Goal: Information Seeking & Learning: Learn about a topic

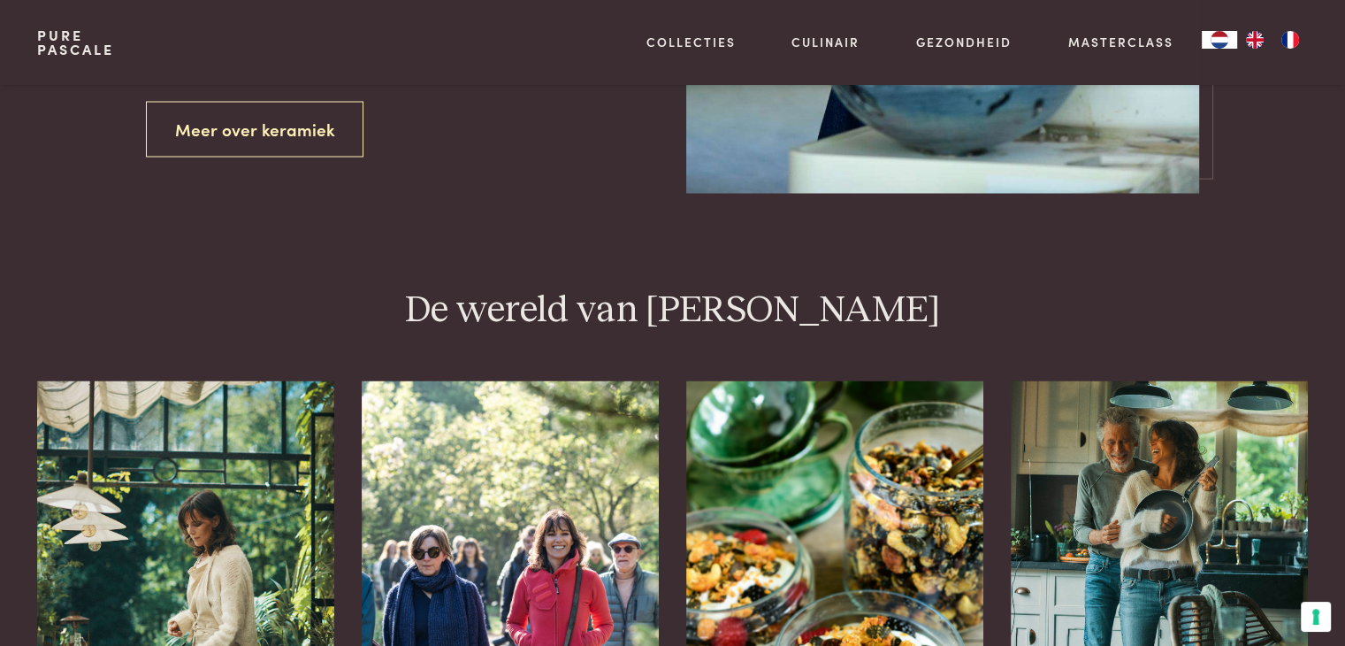
scroll to position [3184, 0]
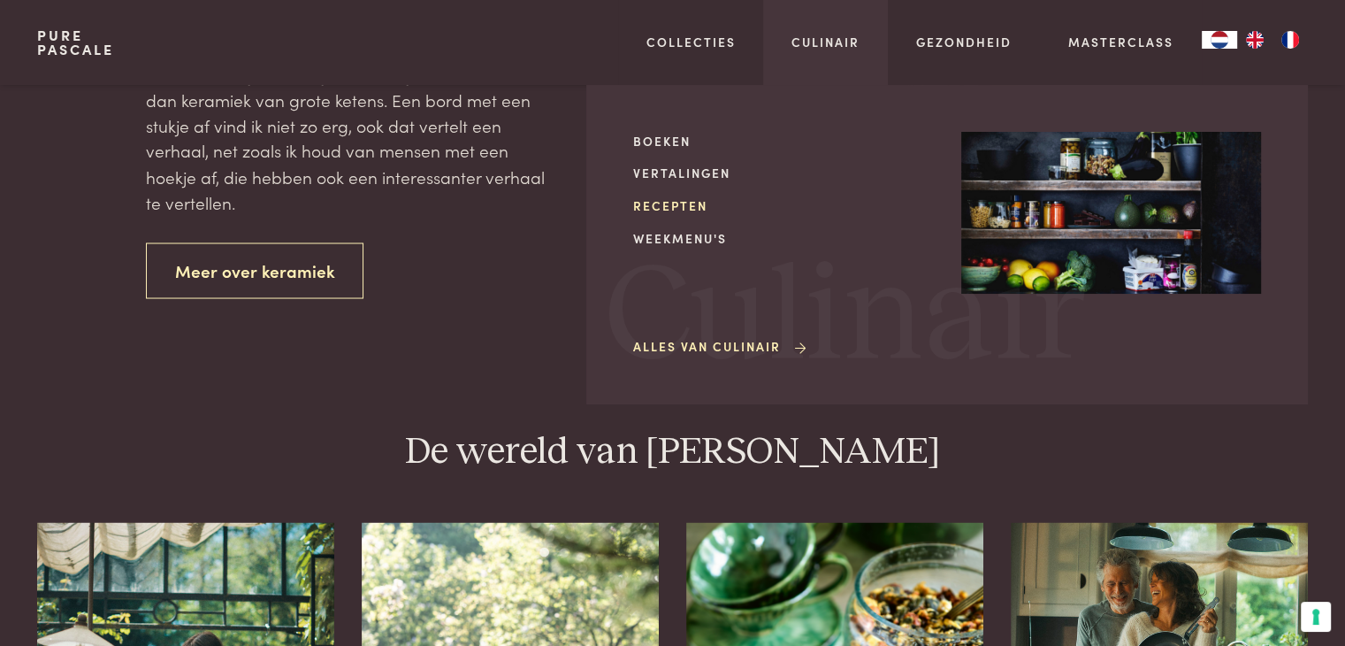
click at [683, 204] on link "Recepten" at bounding box center [783, 205] width 300 height 19
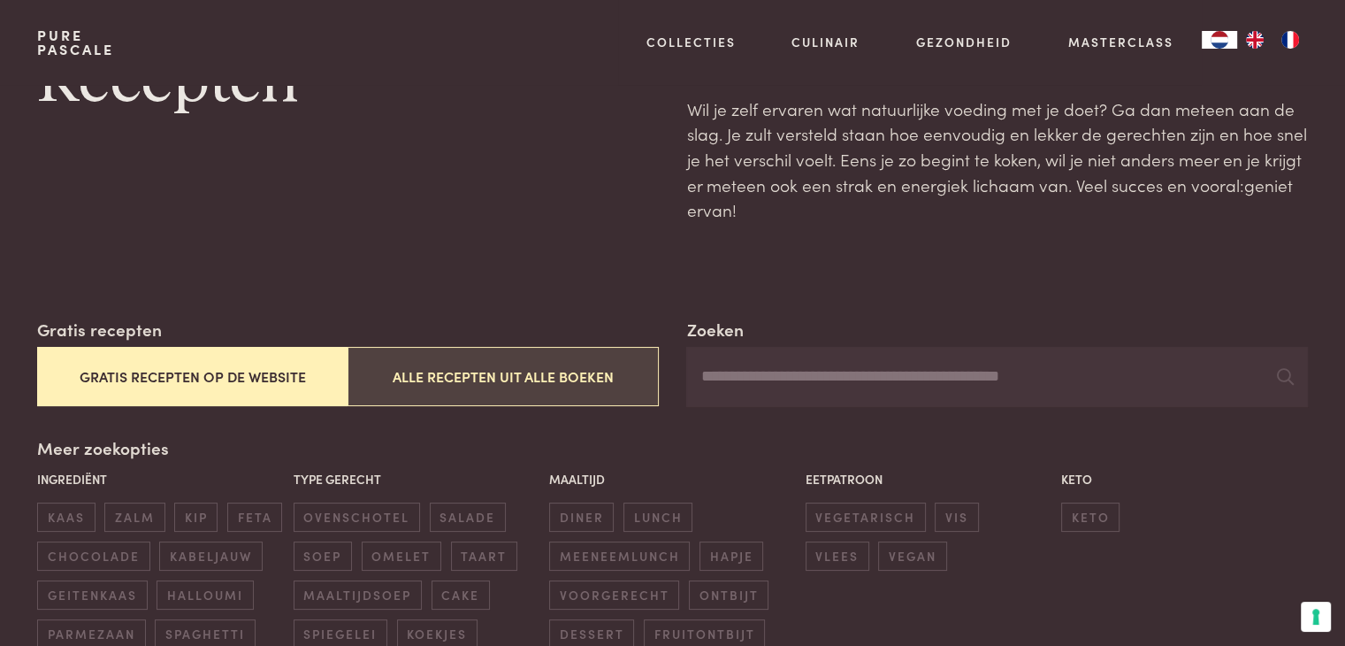
scroll to position [265, 0]
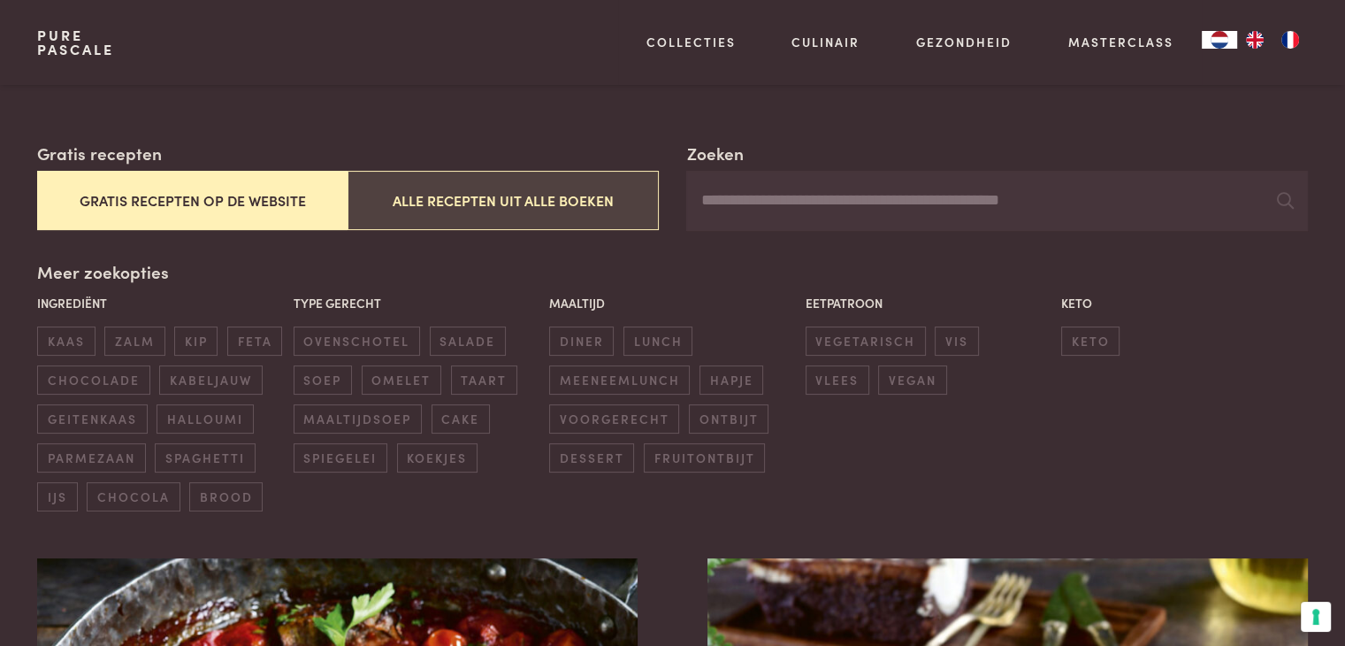
click at [534, 203] on button "Alle recepten uit alle boeken" at bounding box center [503, 200] width 310 height 59
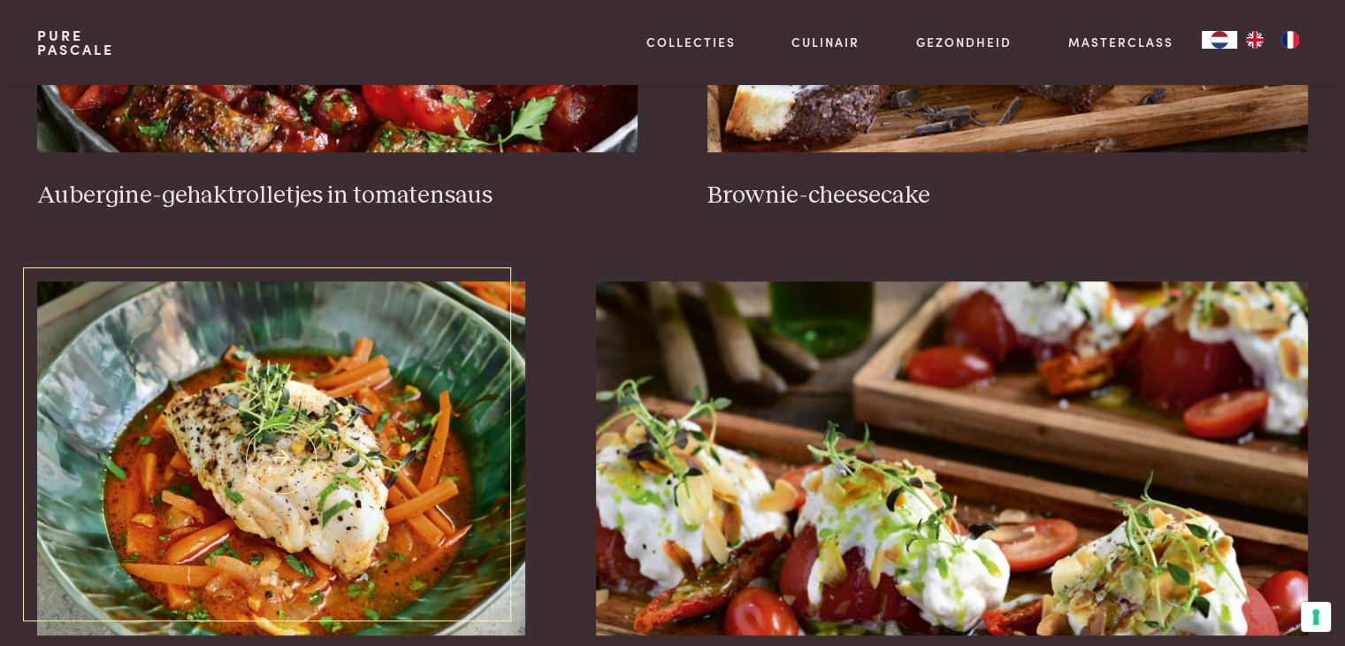
click img
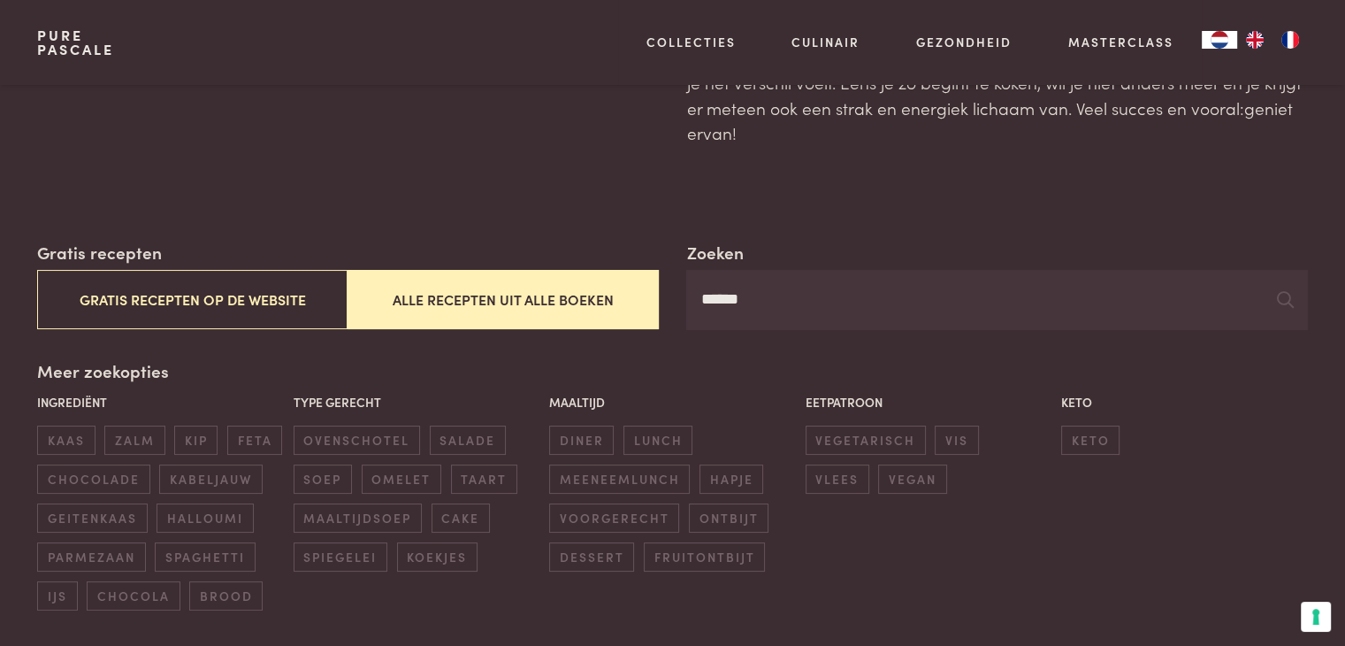
scroll to position [0, 0]
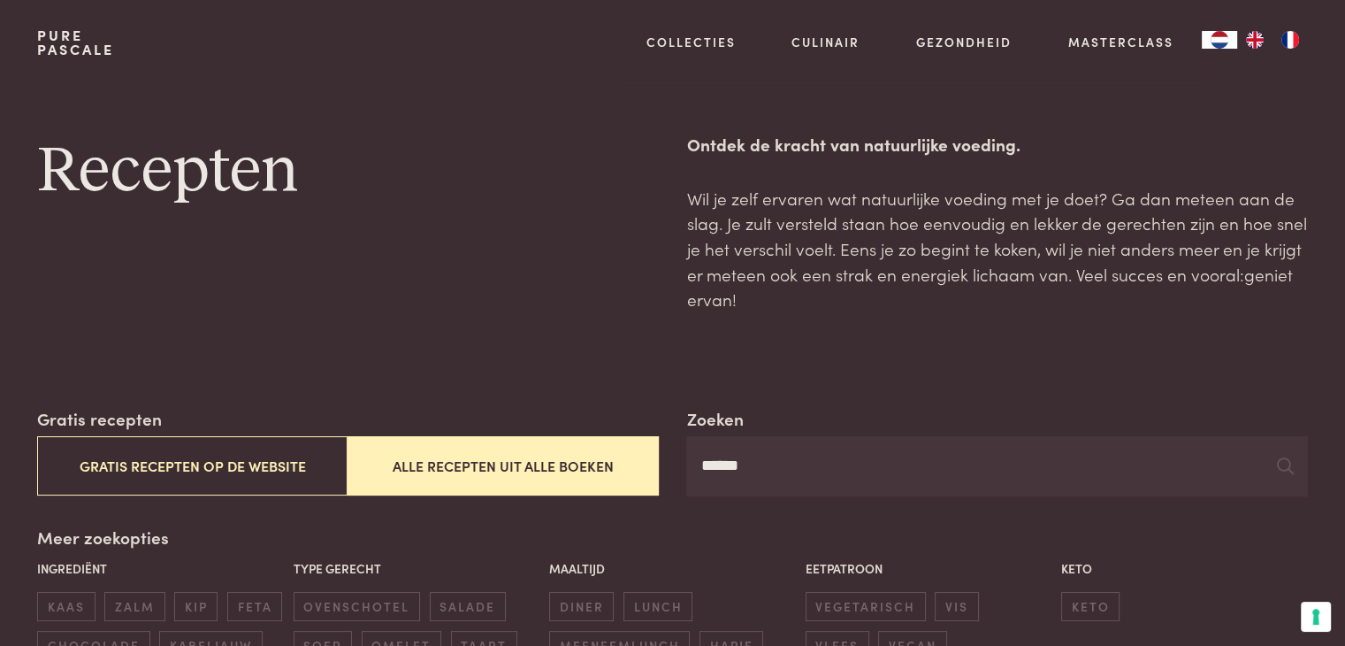
click at [735, 464] on input "******" at bounding box center [996, 466] width 621 height 60
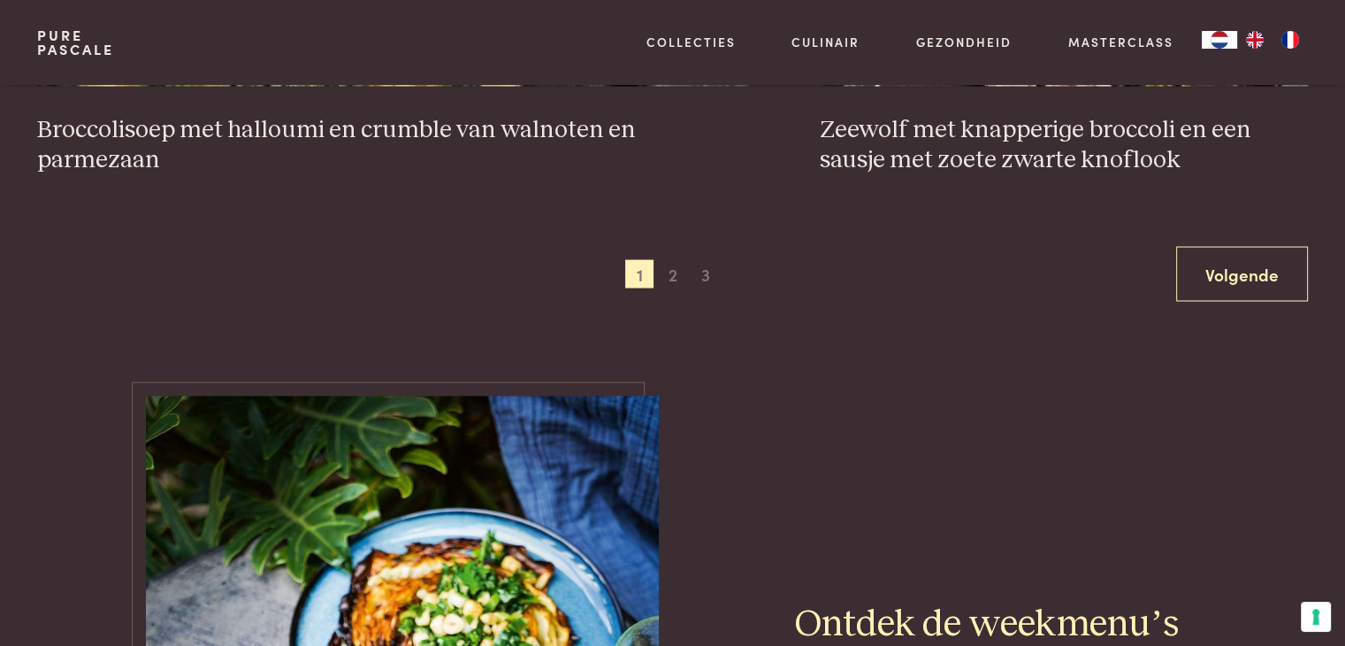
scroll to position [3537, 0]
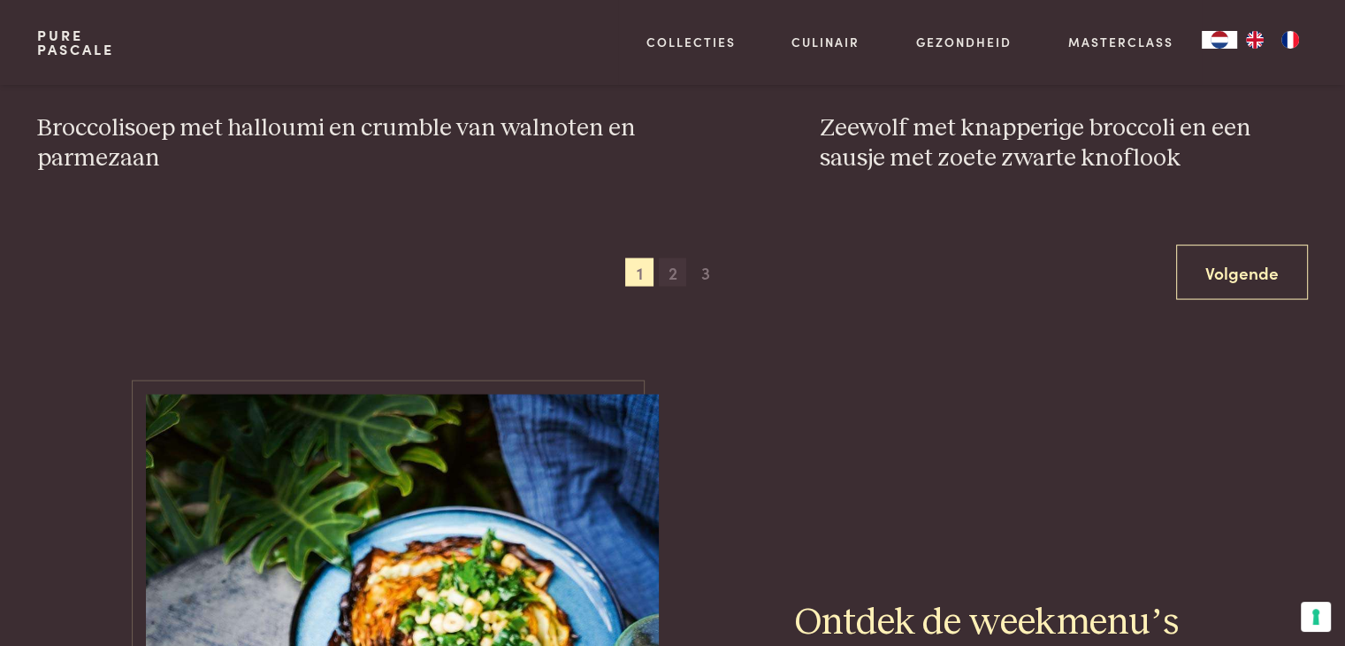
click at [683, 263] on span "2" at bounding box center [673, 272] width 28 height 28
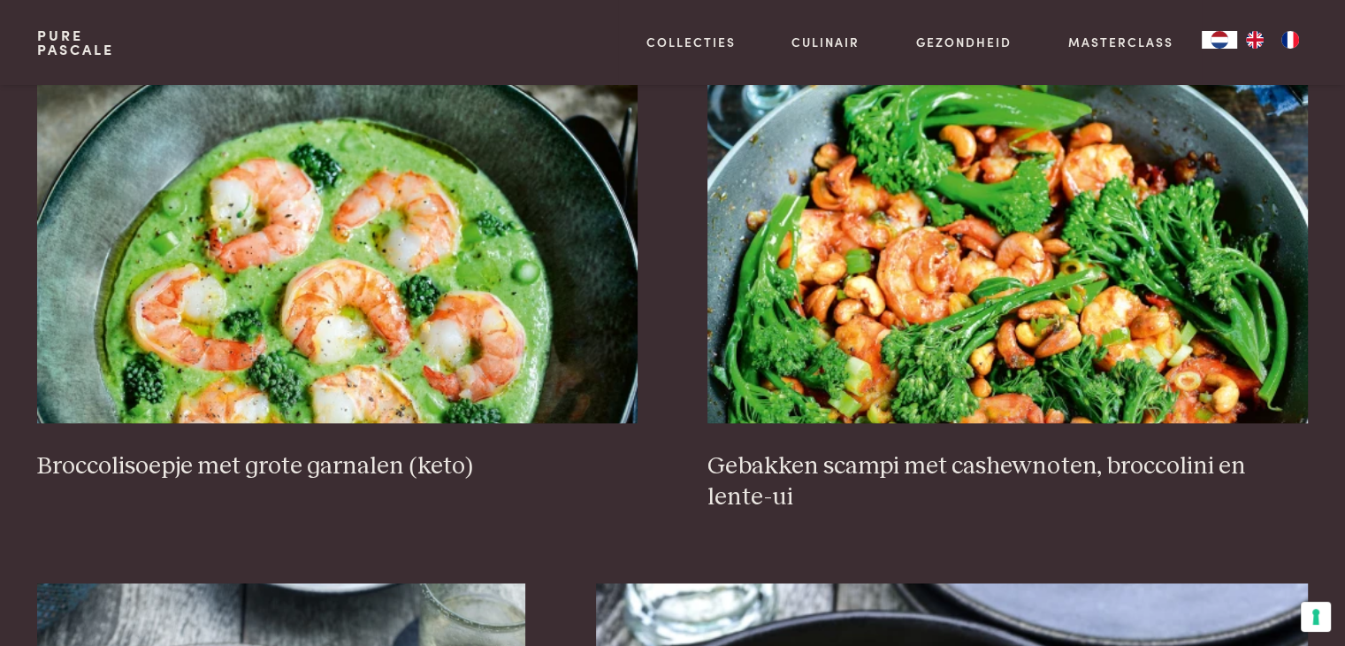
scroll to position [2263, 0]
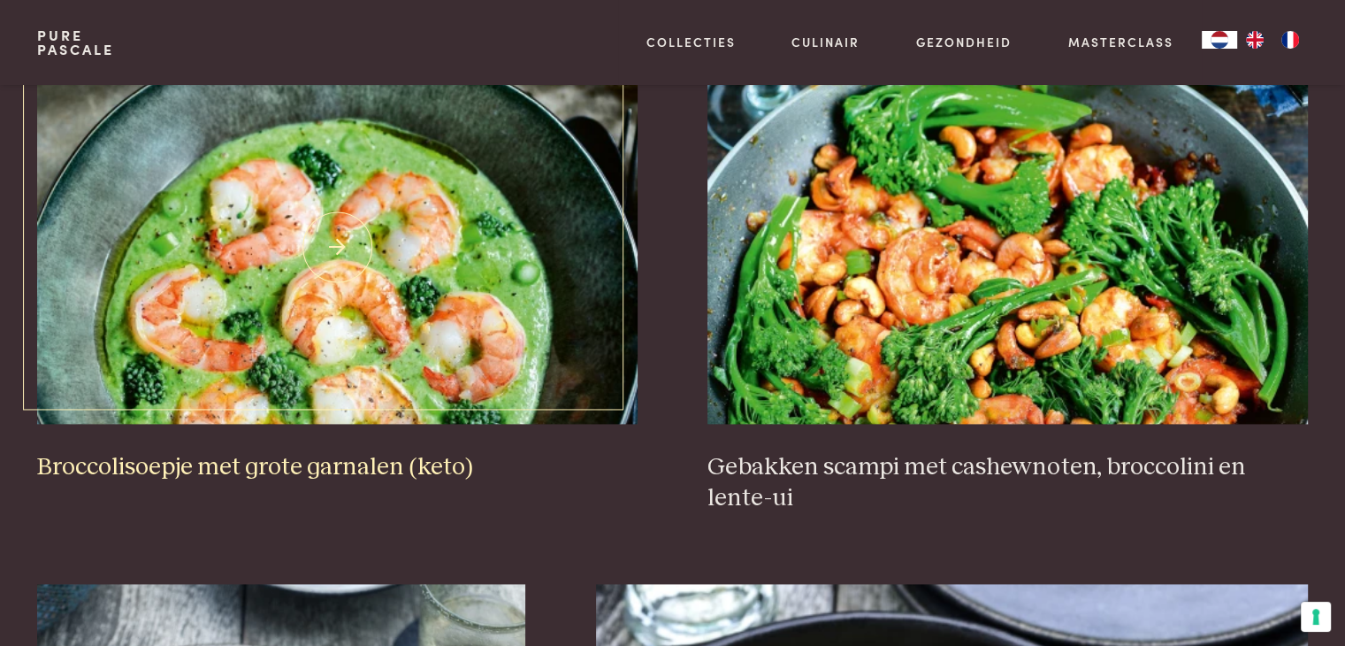
click at [531, 364] on img at bounding box center [337, 247] width 600 height 354
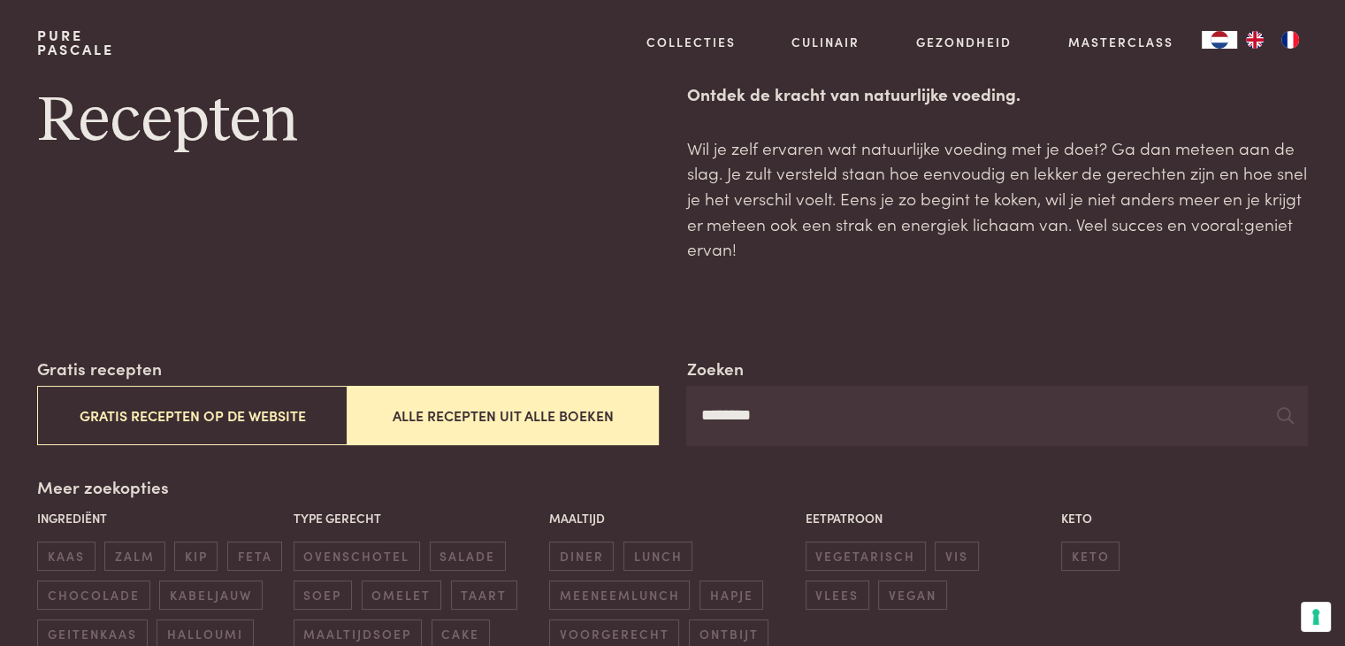
scroll to position [0, 0]
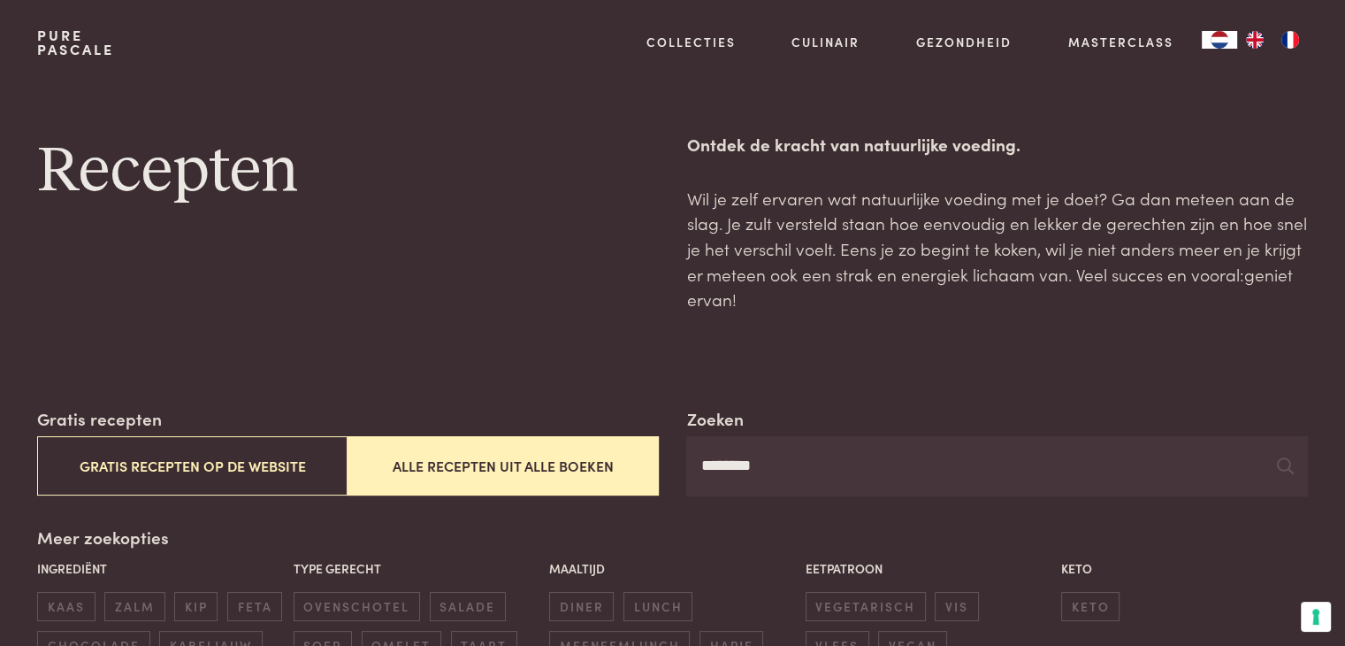
click at [731, 471] on input "********" at bounding box center [996, 466] width 621 height 60
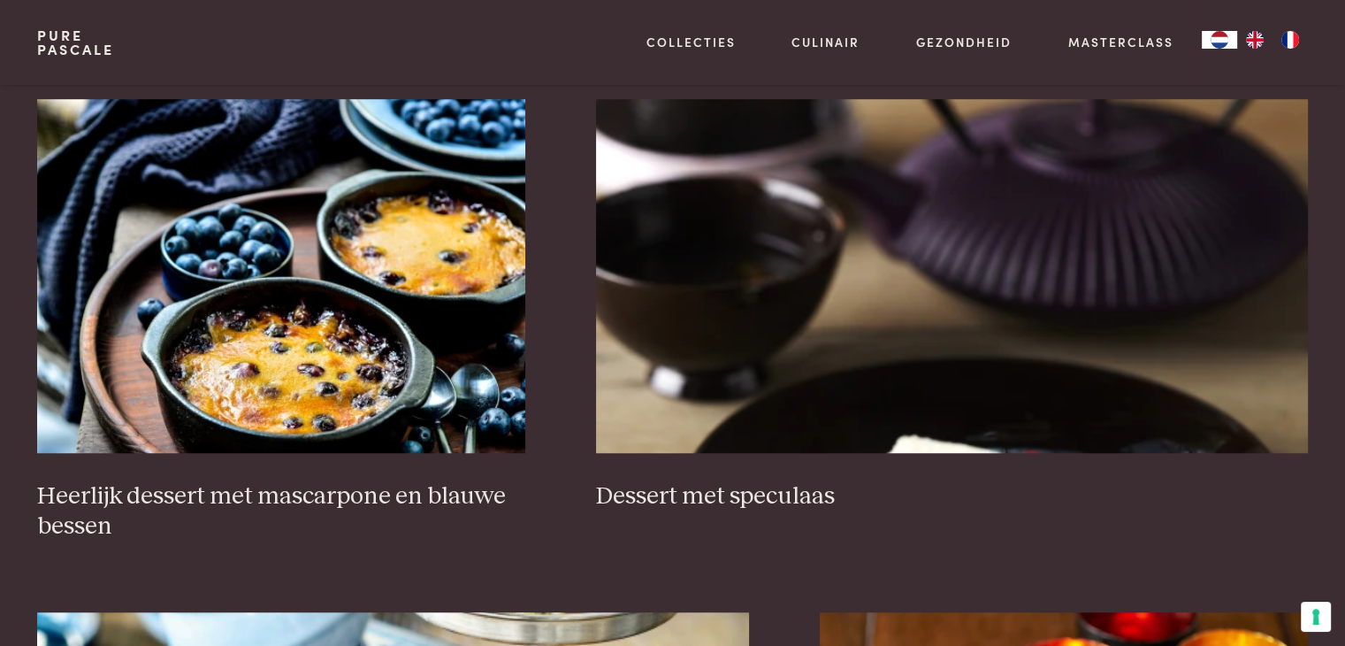
scroll to position [1326, 0]
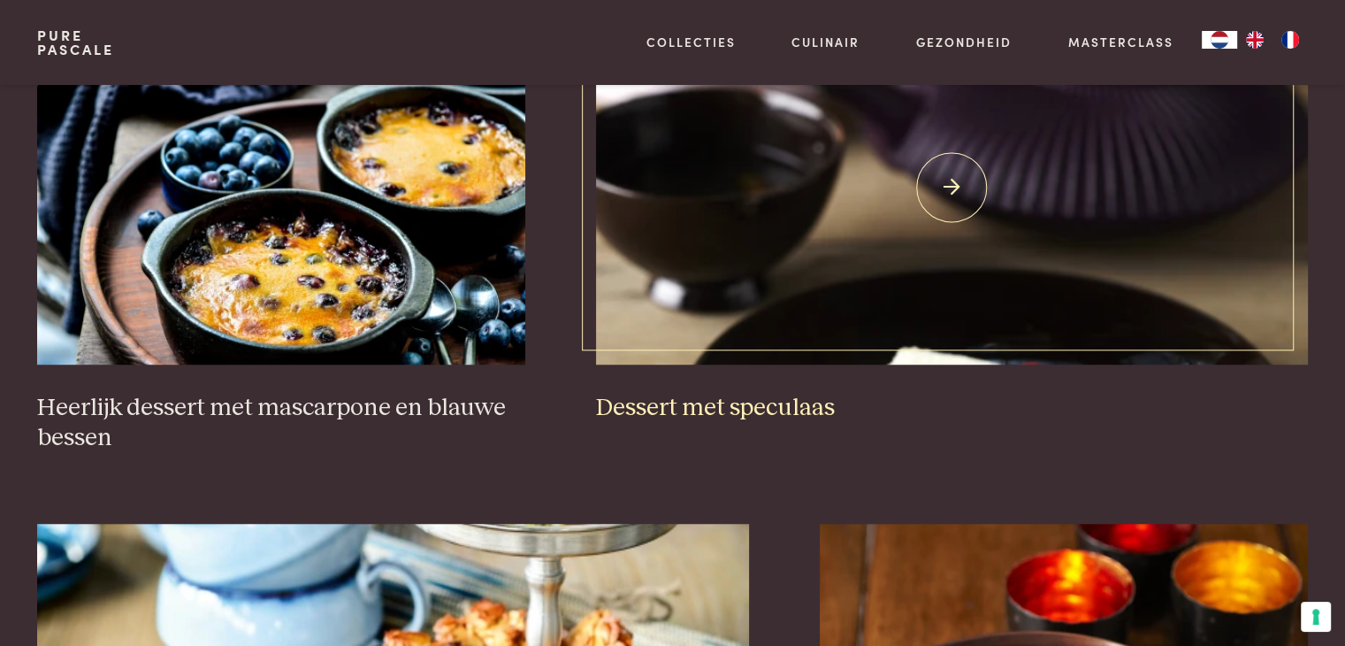
click at [874, 338] on img at bounding box center [952, 188] width 712 height 354
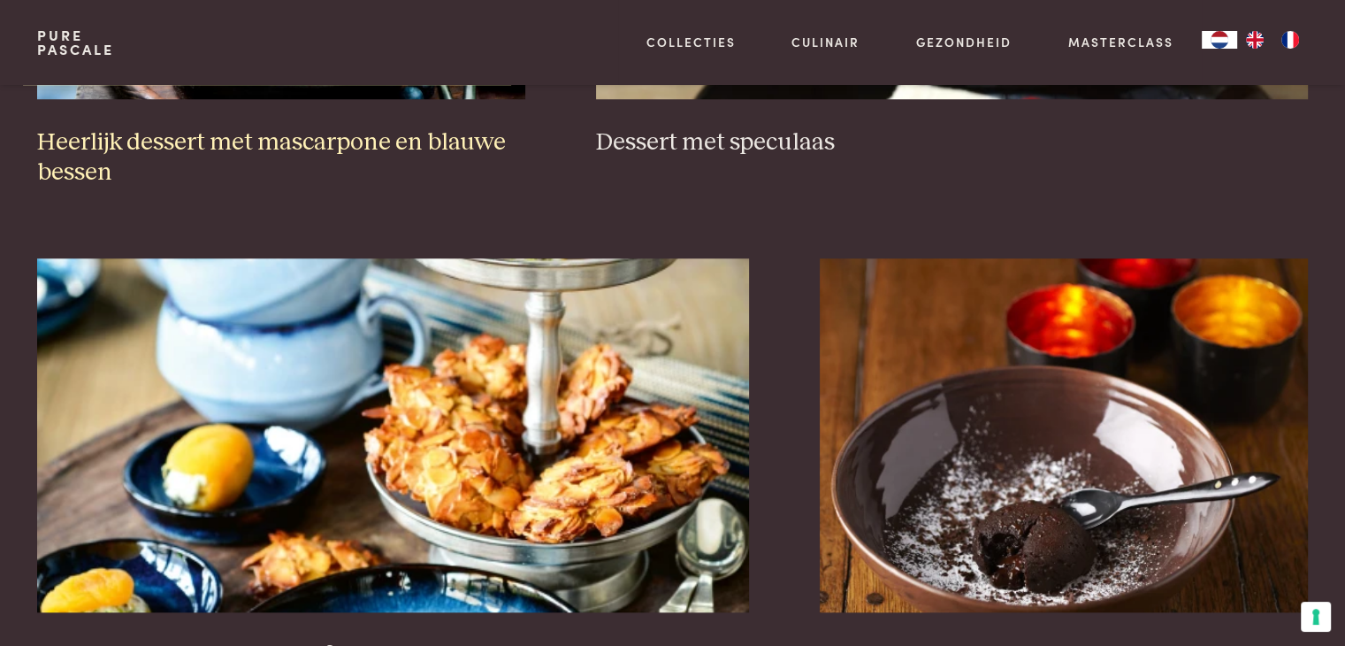
scroll to position [1769, 0]
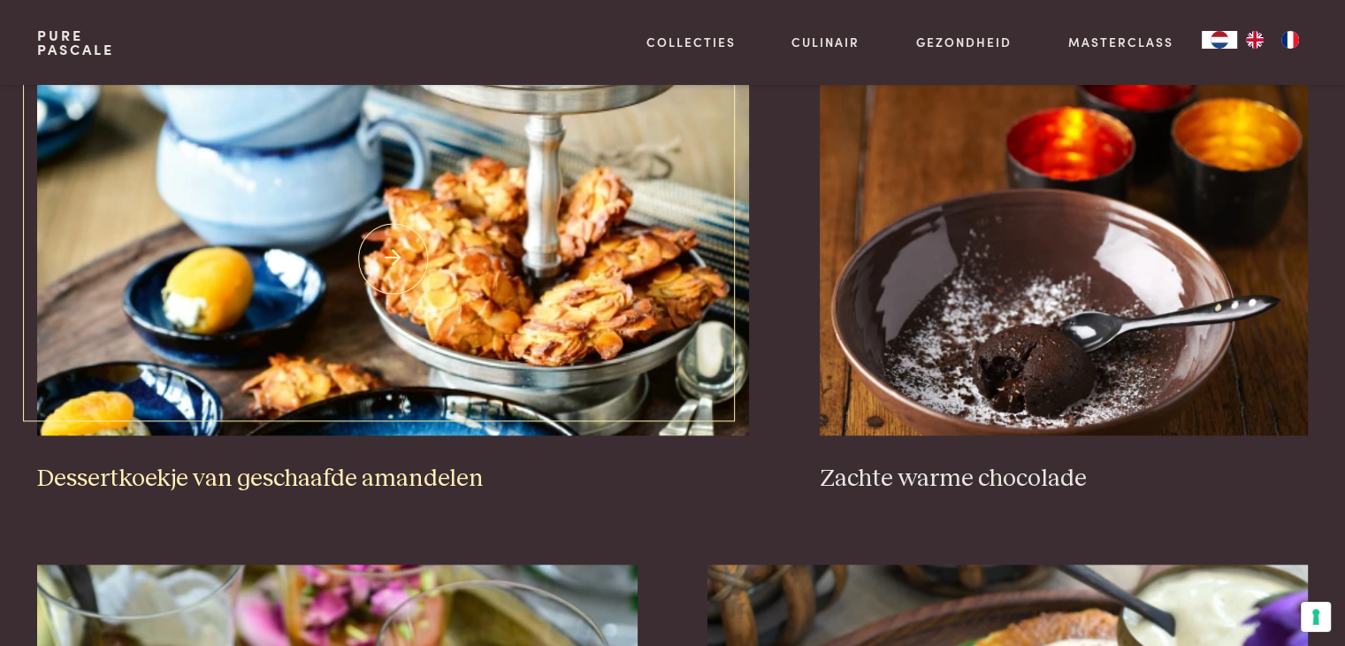
click at [232, 174] on img at bounding box center [393, 258] width 712 height 354
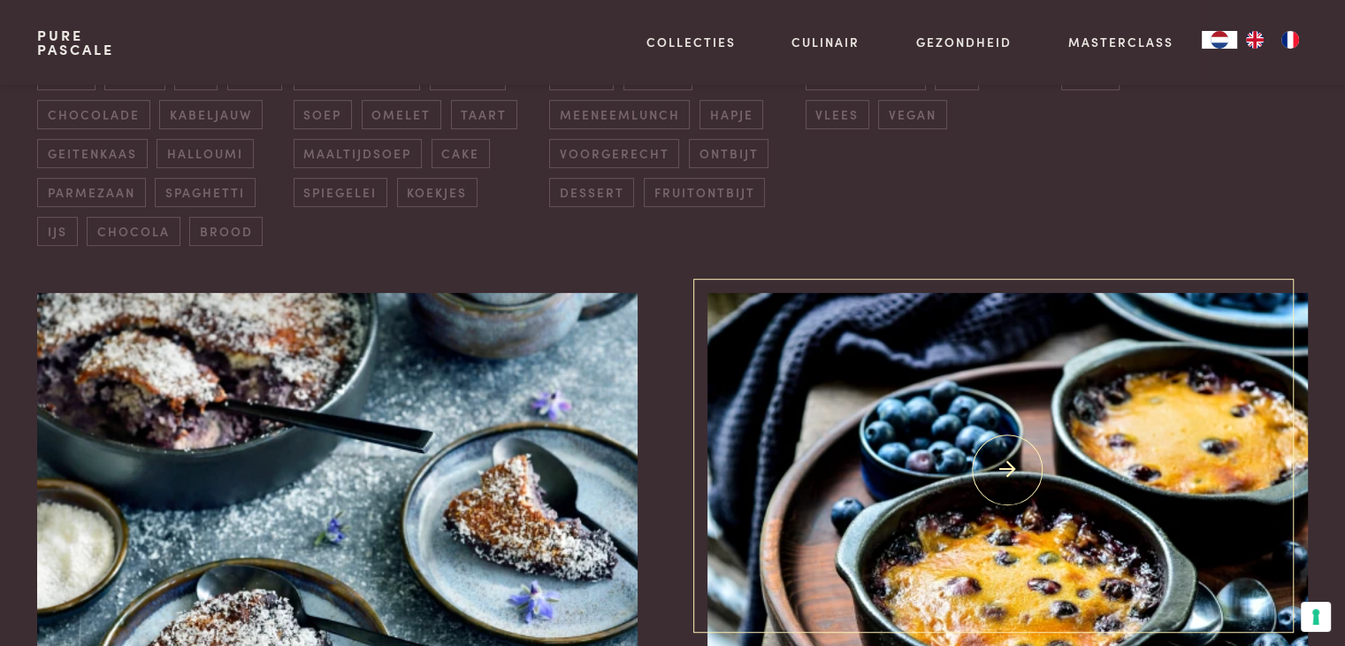
scroll to position [0, 0]
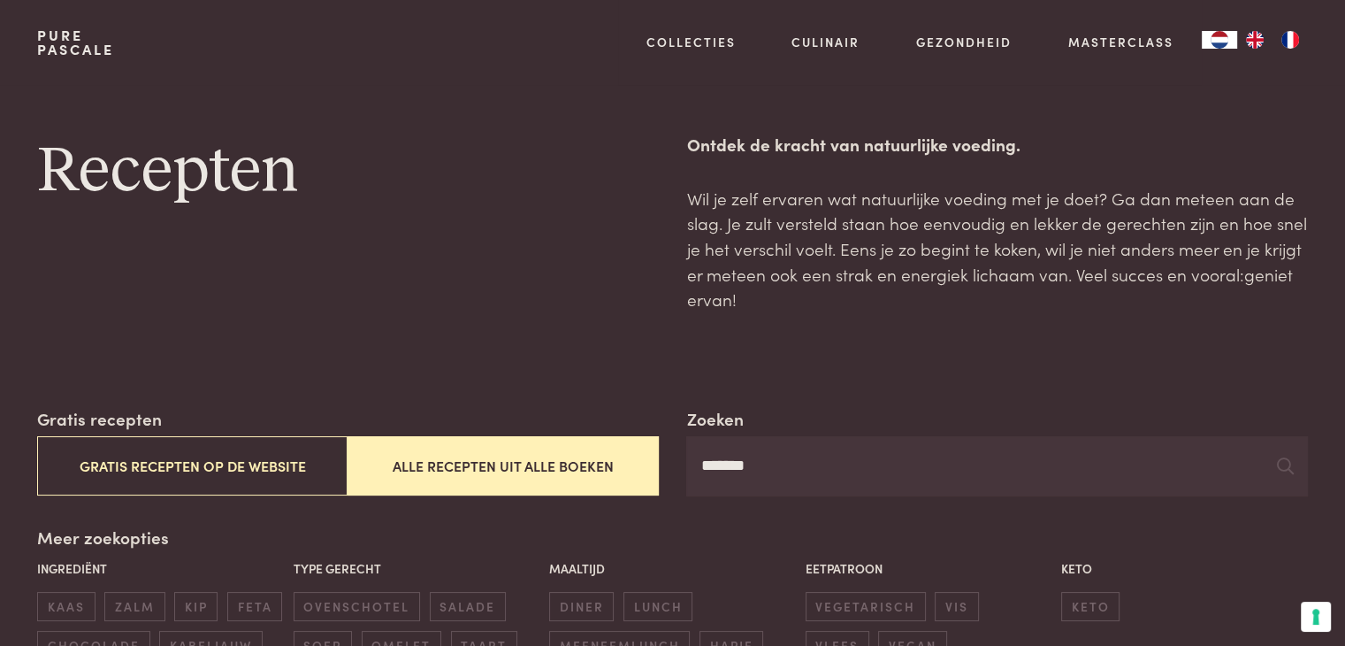
click at [789, 456] on input "*******" at bounding box center [996, 466] width 621 height 60
type input "*********"
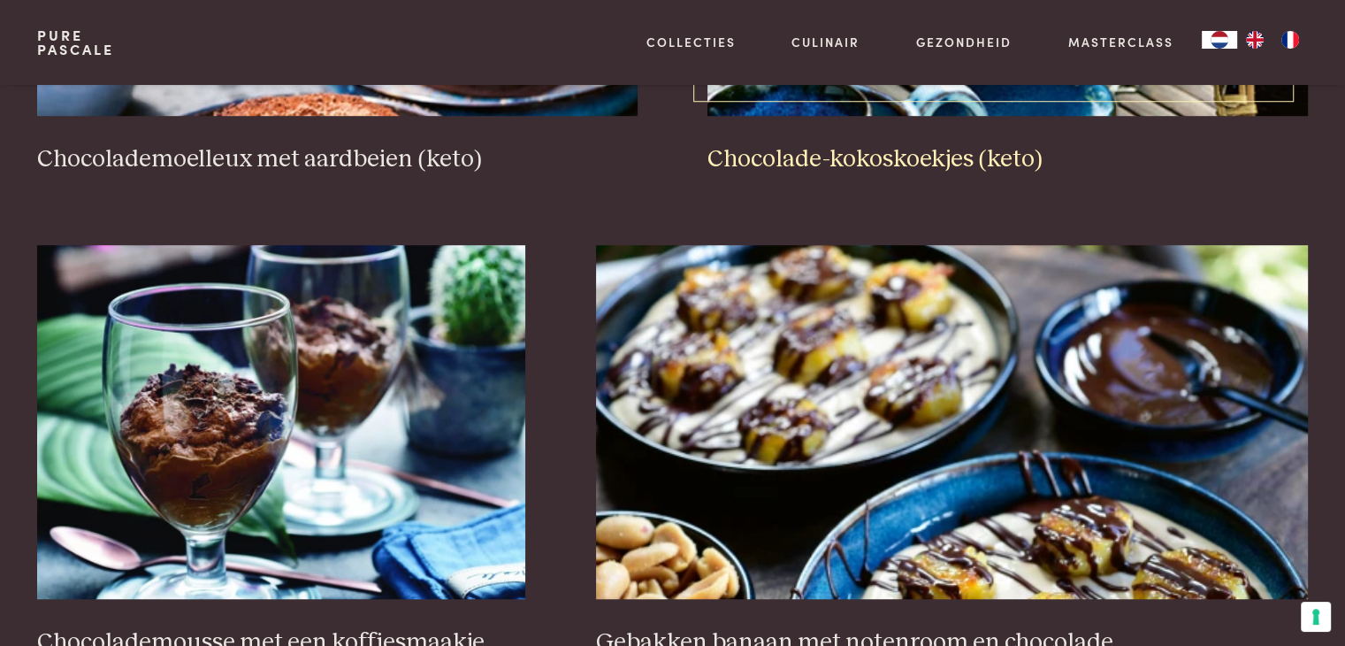
scroll to position [1326, 0]
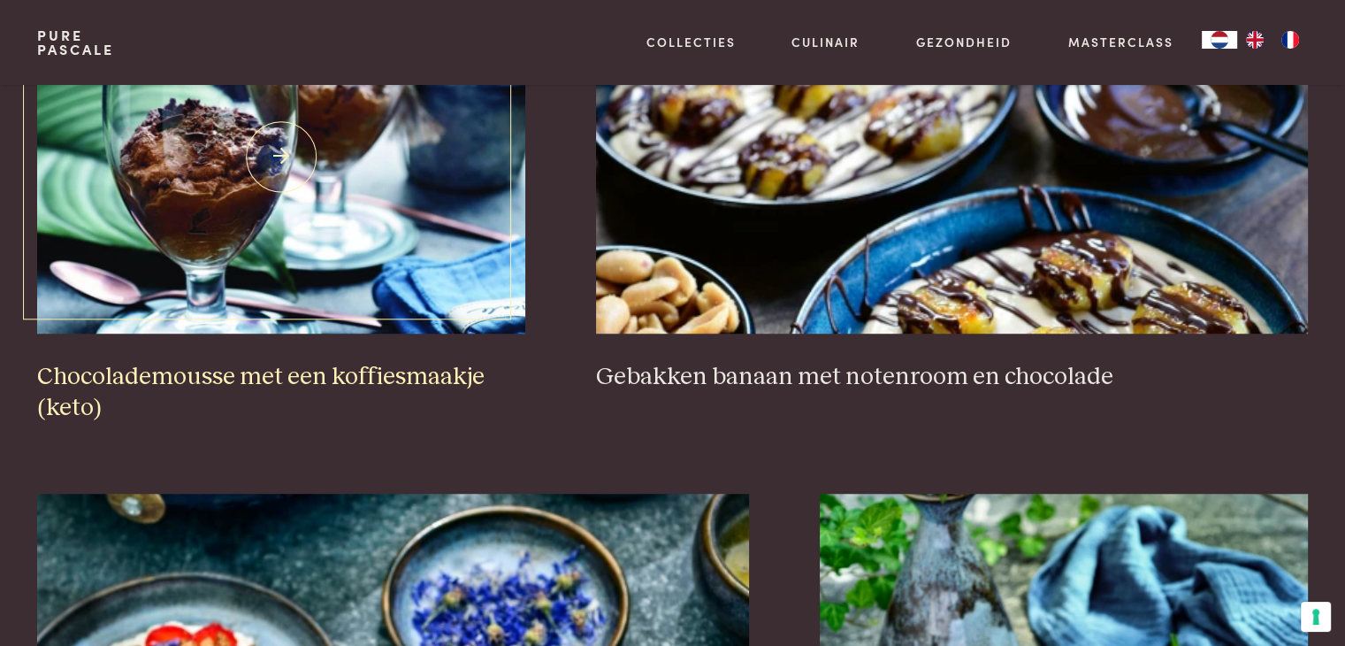
click at [499, 291] on img at bounding box center [281, 157] width 488 height 354
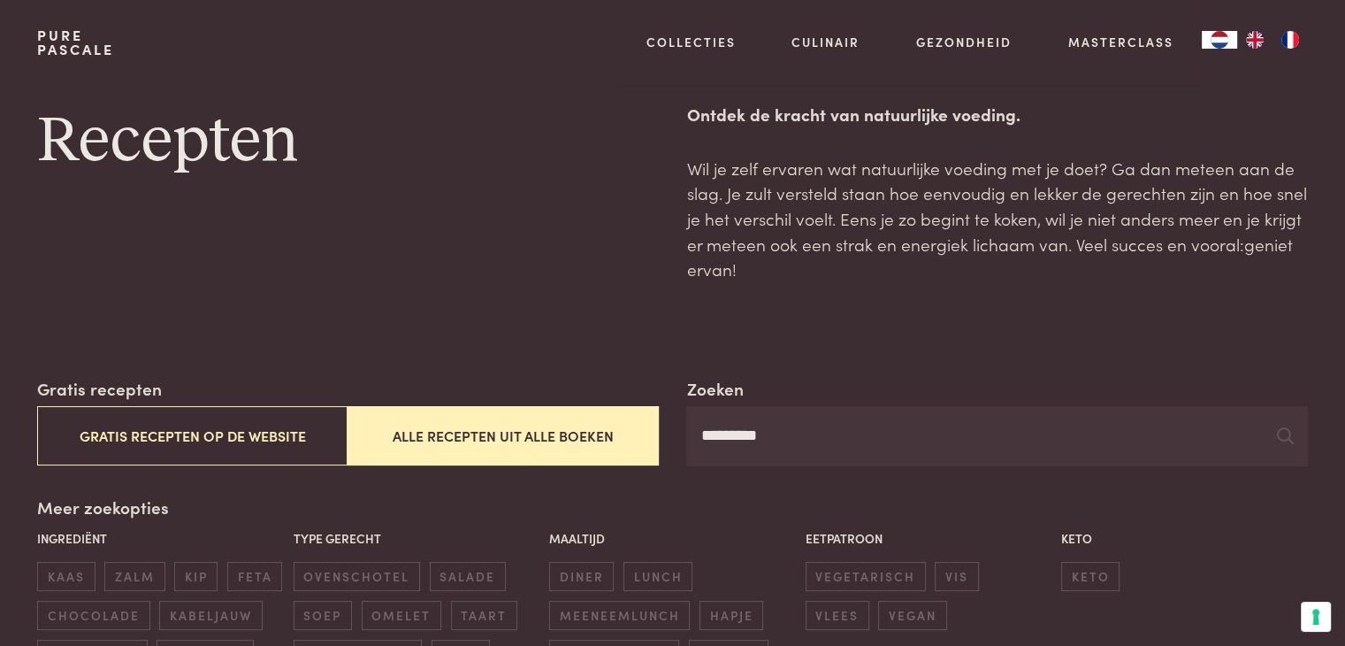
scroll to position [0, 0]
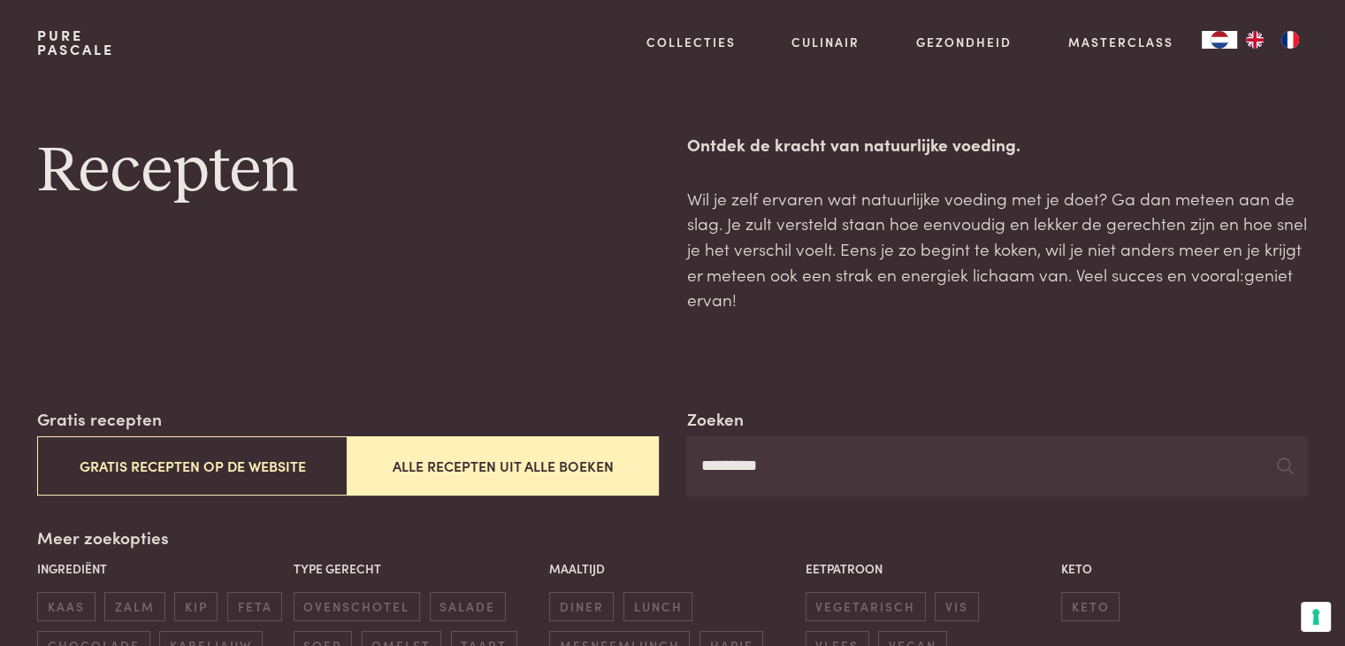
click at [738, 470] on input "*********" at bounding box center [996, 466] width 621 height 60
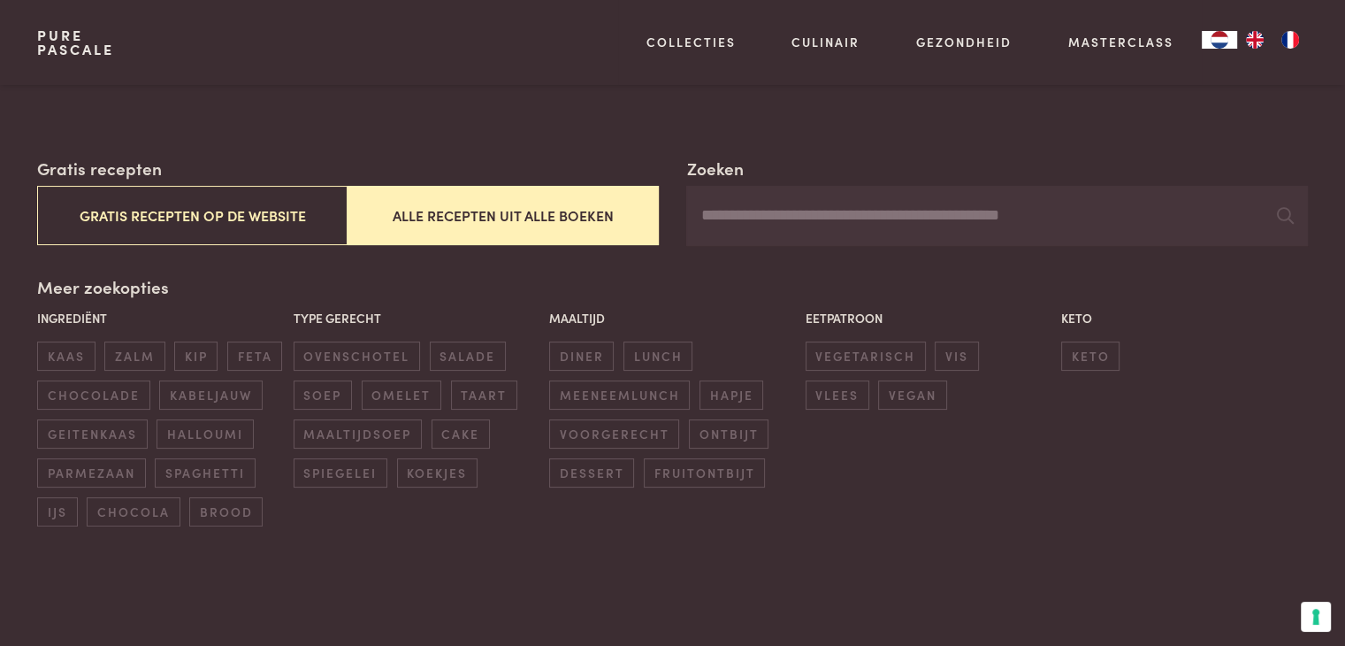
scroll to position [265, 0]
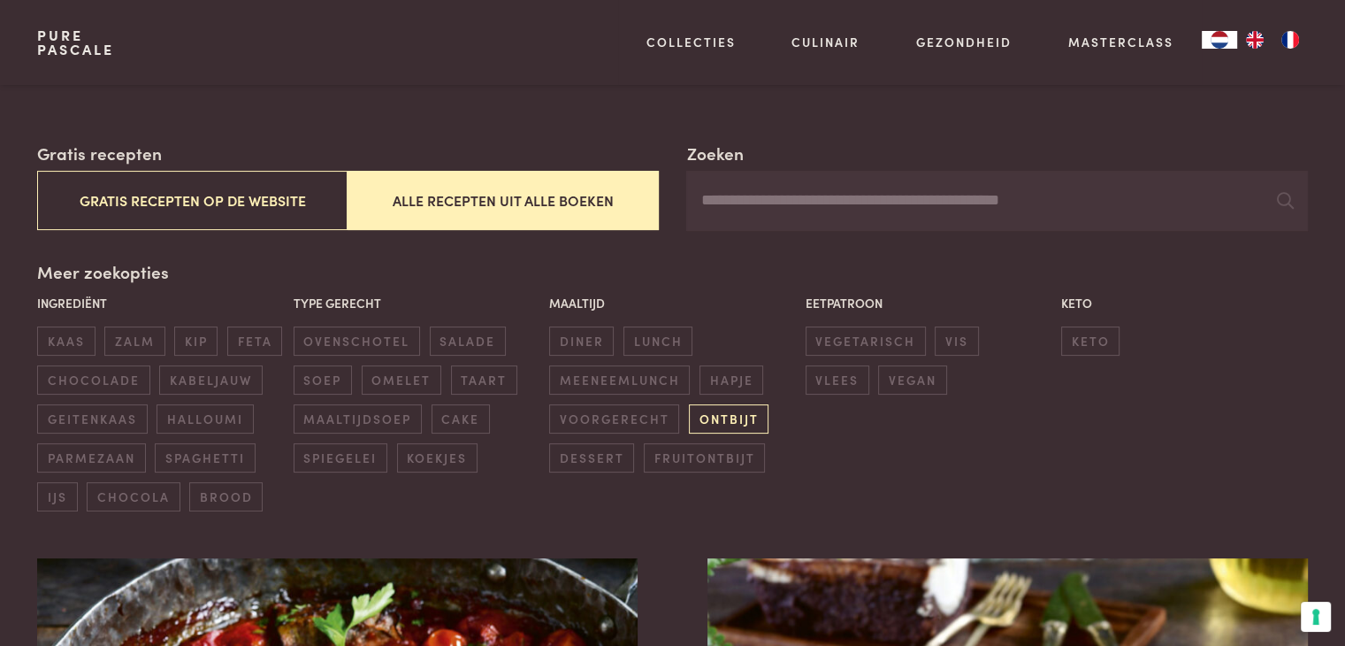
click at [724, 425] on span "ontbijt" at bounding box center [729, 418] width 80 height 29
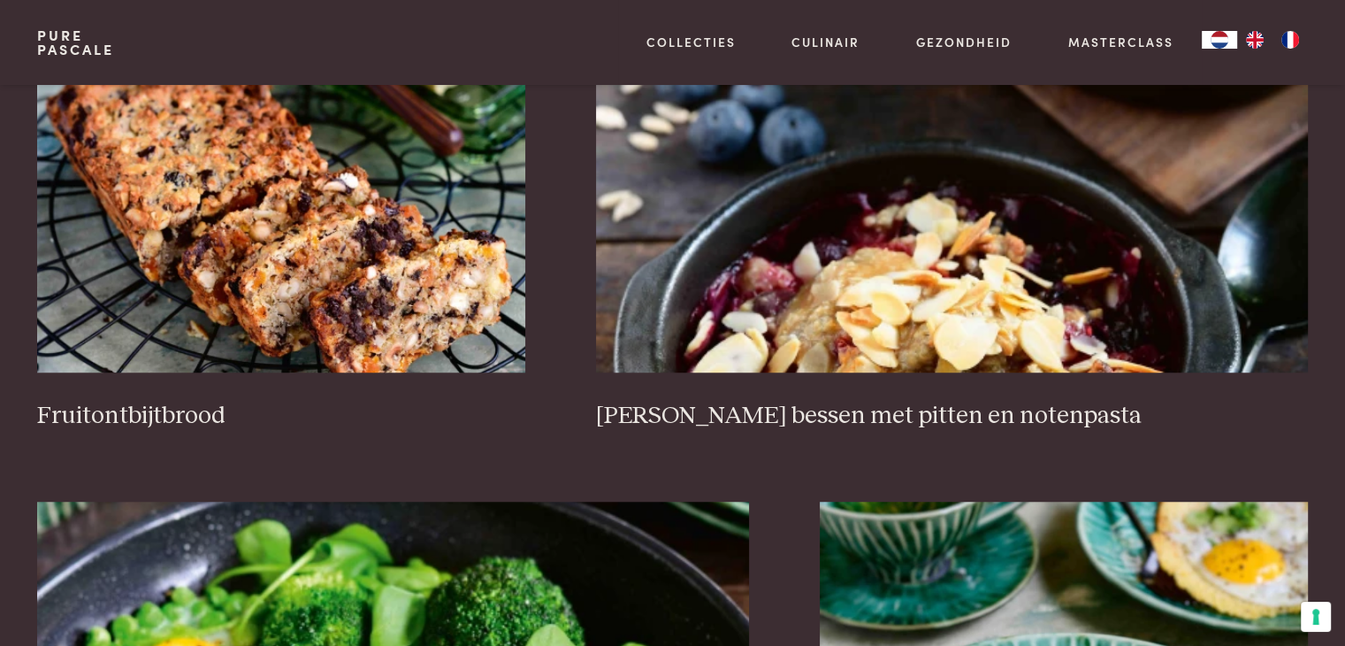
scroll to position [1290, 0]
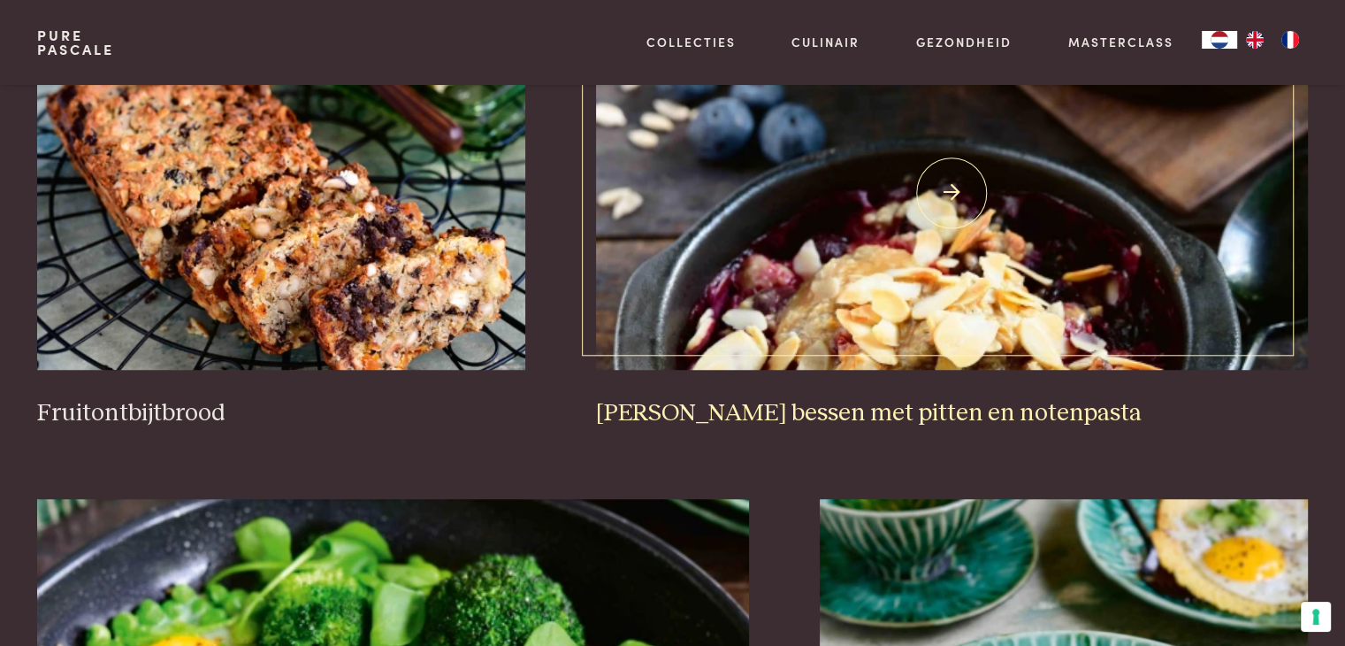
click at [608, 309] on img at bounding box center [952, 193] width 712 height 354
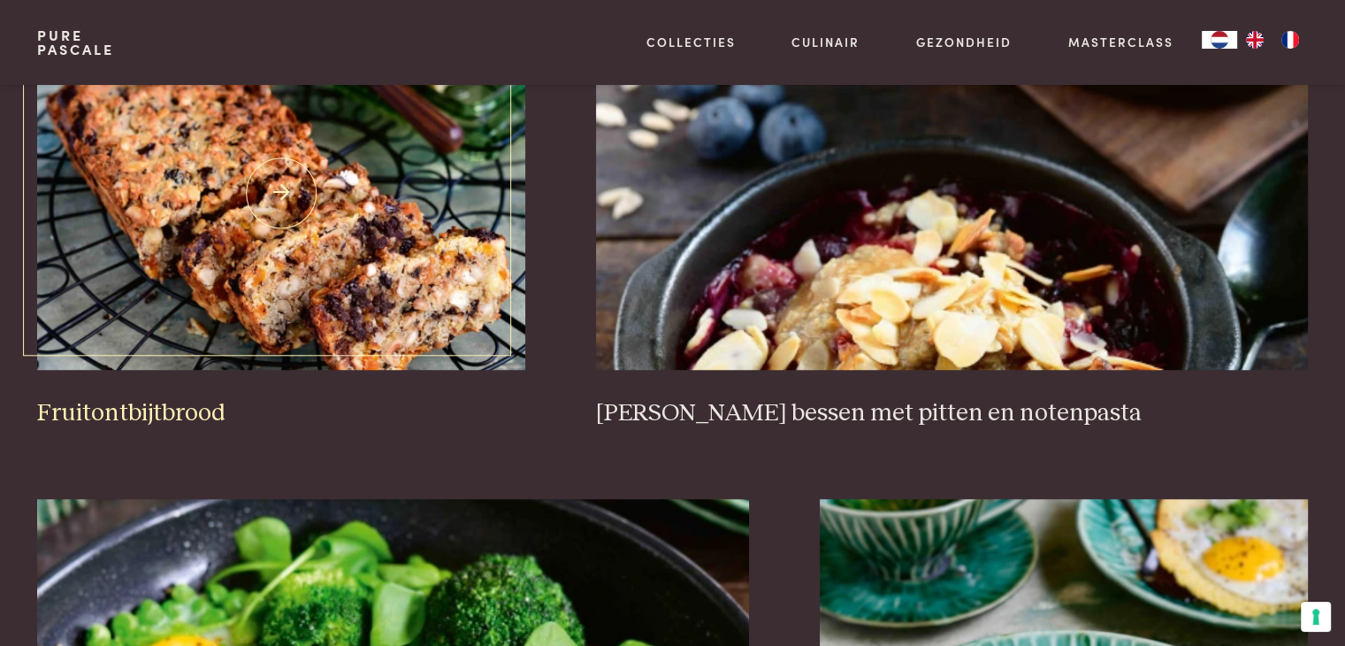
click at [471, 296] on img at bounding box center [281, 193] width 488 height 354
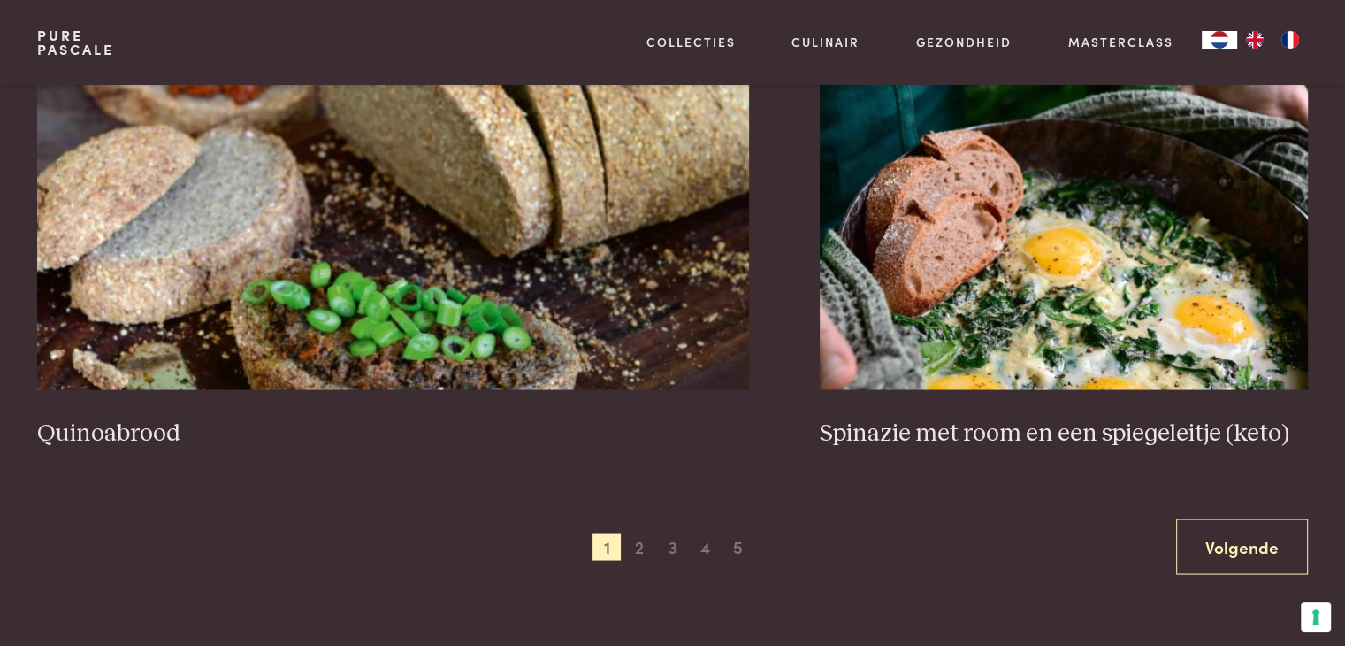
scroll to position [3236, 0]
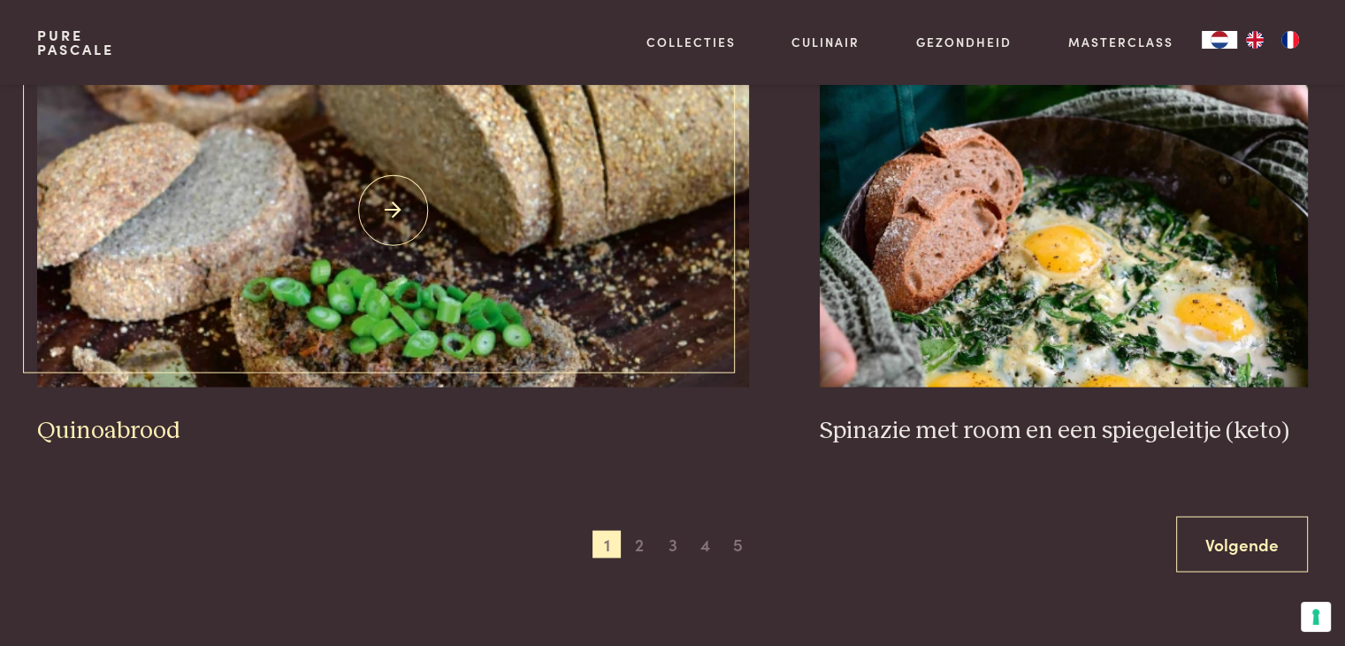
click at [455, 232] on img at bounding box center [393, 210] width 712 height 354
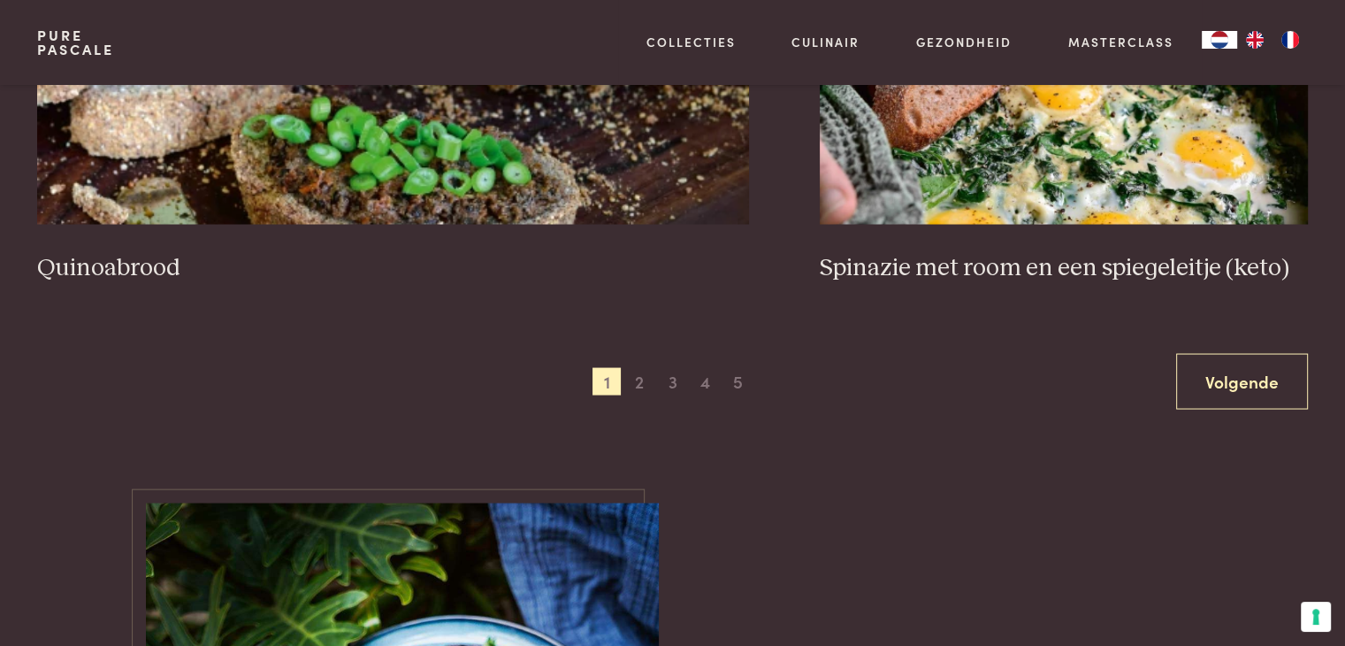
scroll to position [3589, 0]
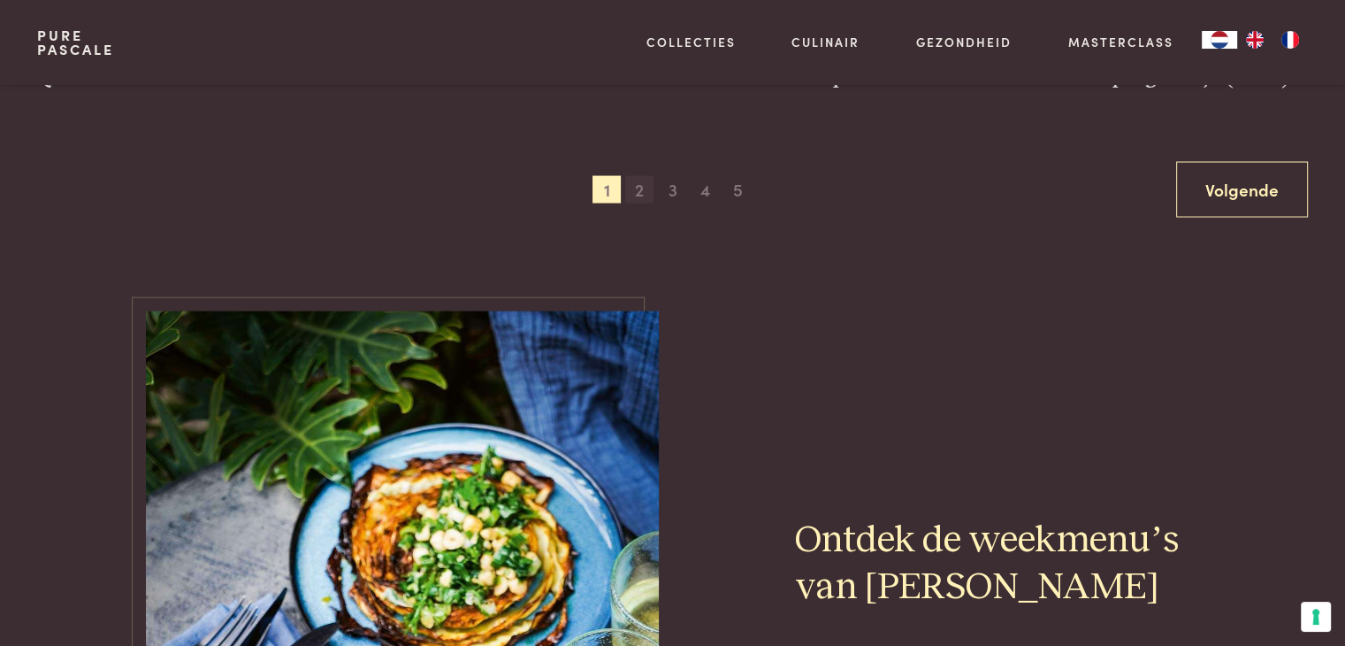
click at [639, 188] on span "2" at bounding box center [639, 190] width 28 height 28
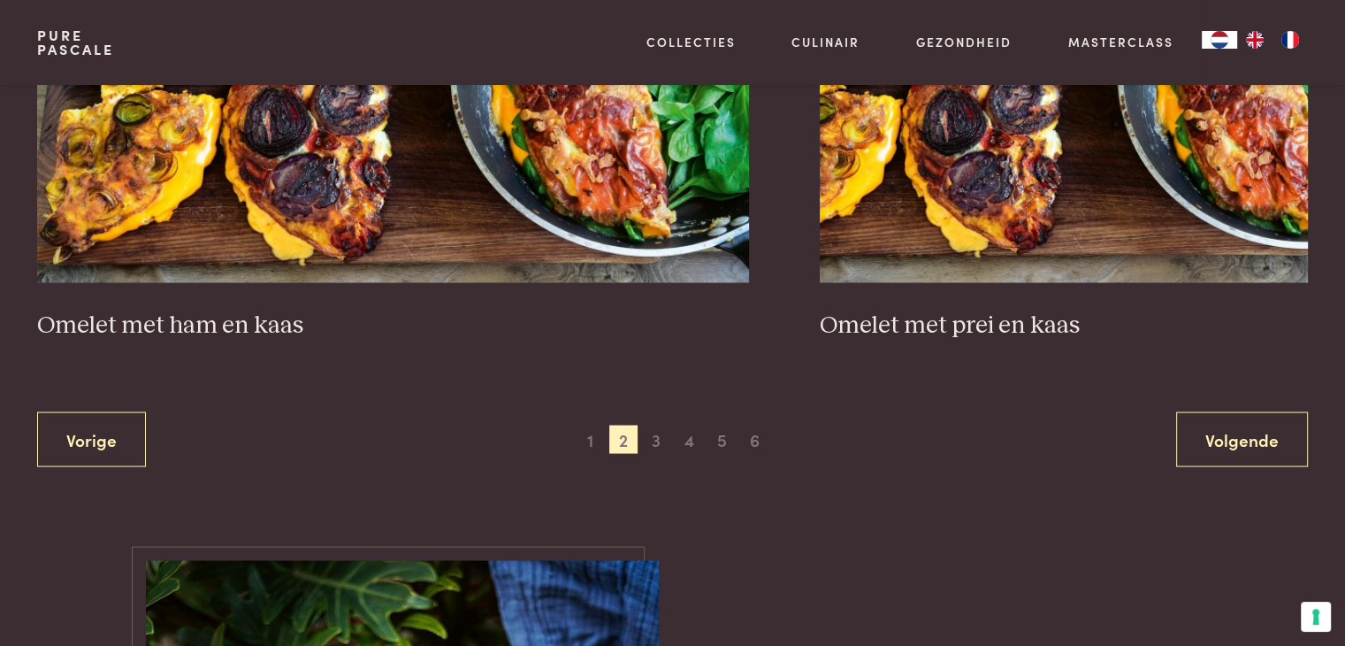
scroll to position [3413, 0]
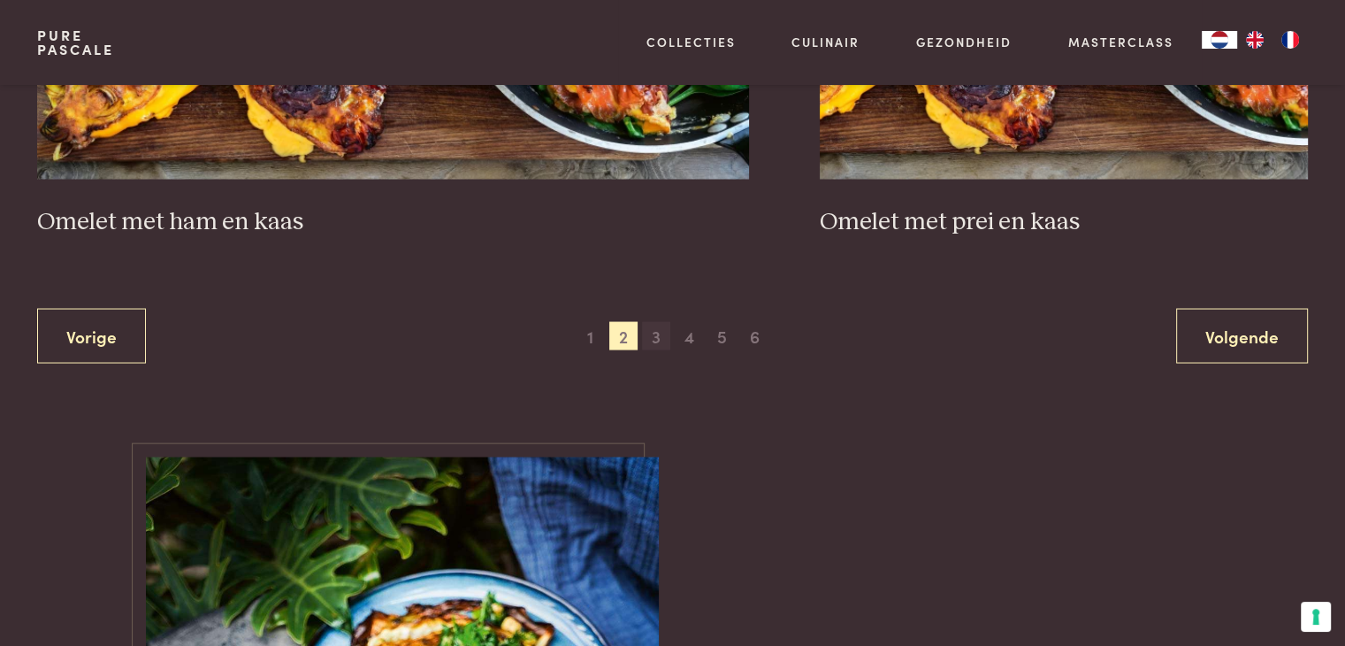
click at [656, 337] on span "3" at bounding box center [656, 336] width 28 height 28
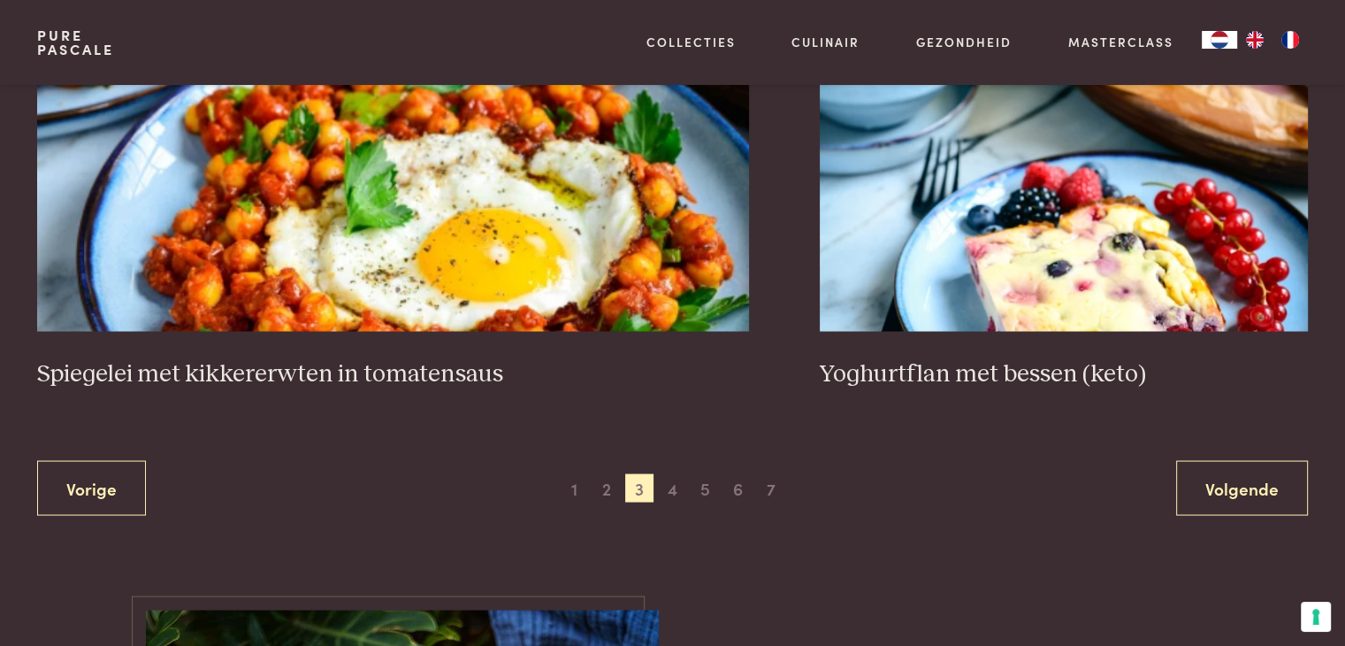
scroll to position [3324, 0]
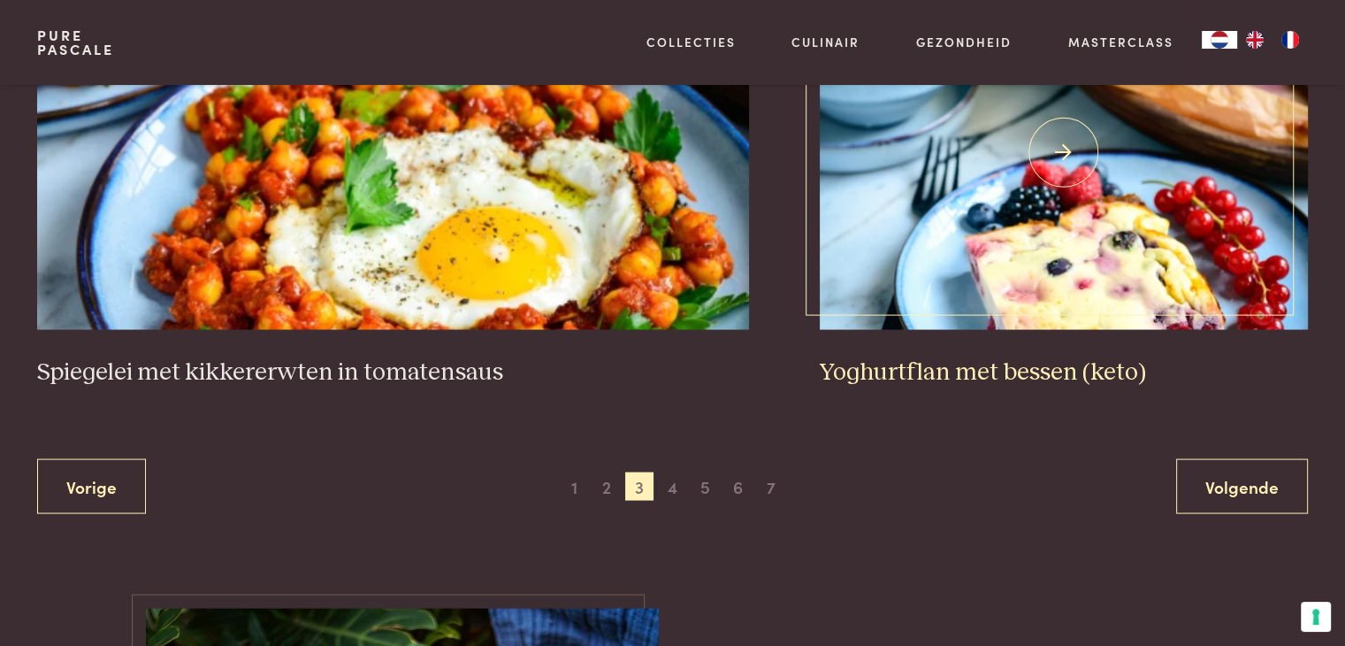
click at [861, 241] on img at bounding box center [1064, 152] width 488 height 354
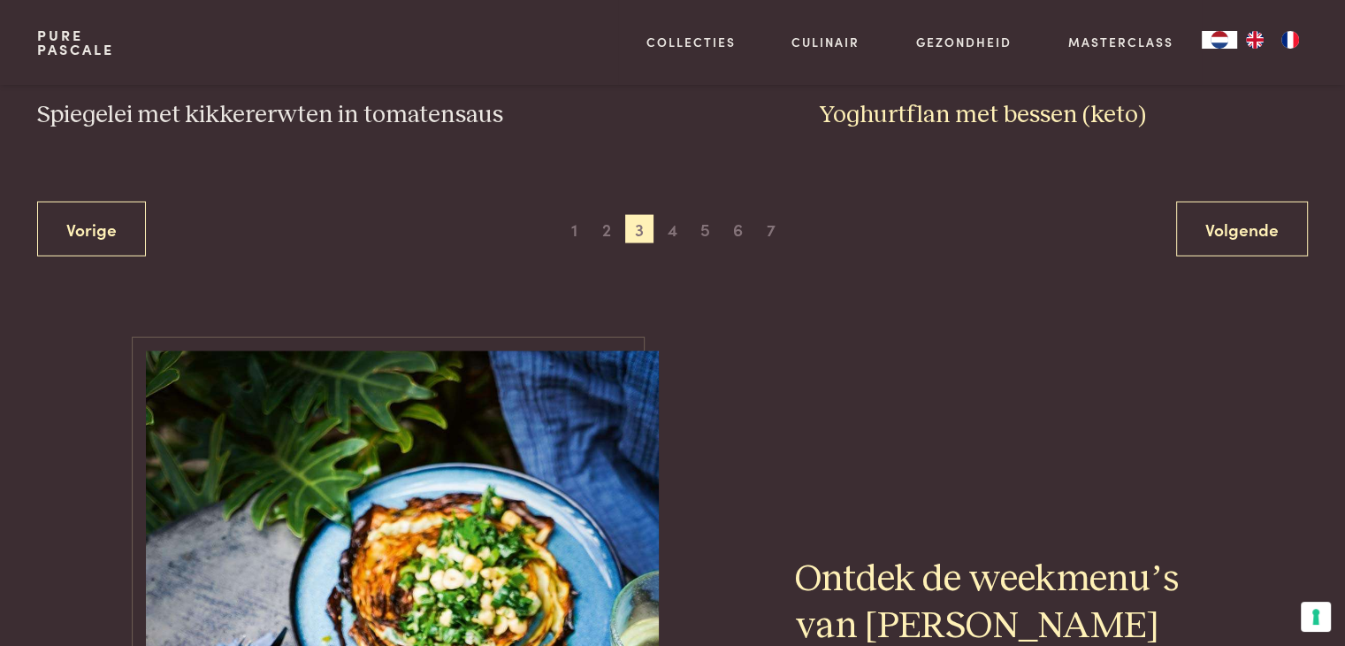
scroll to position [3589, 0]
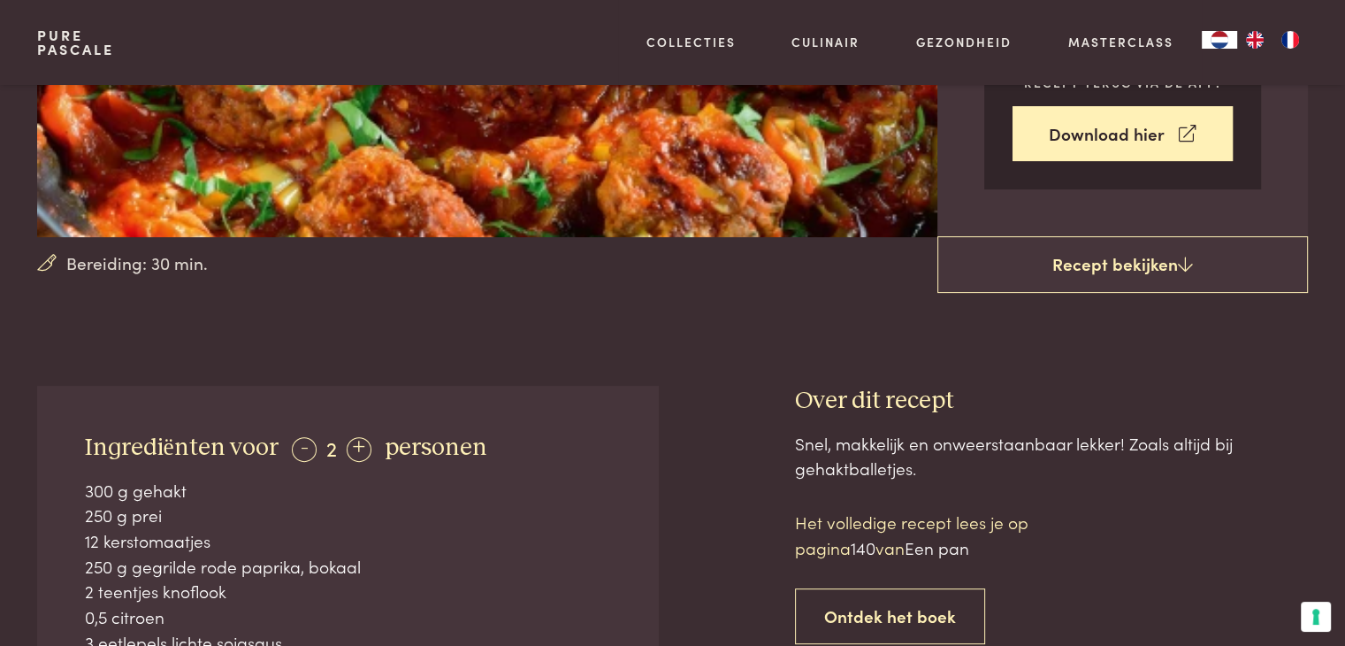
scroll to position [442, 0]
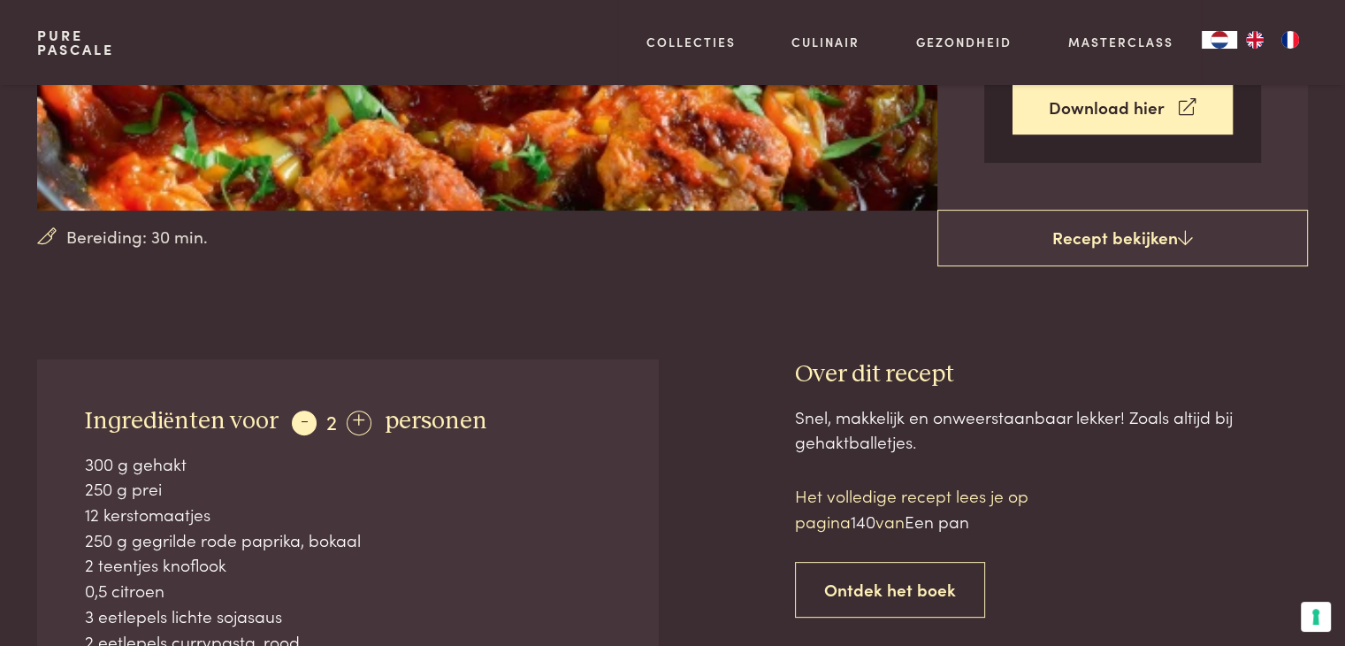
click at [301, 424] on div "-" at bounding box center [304, 422] width 25 height 25
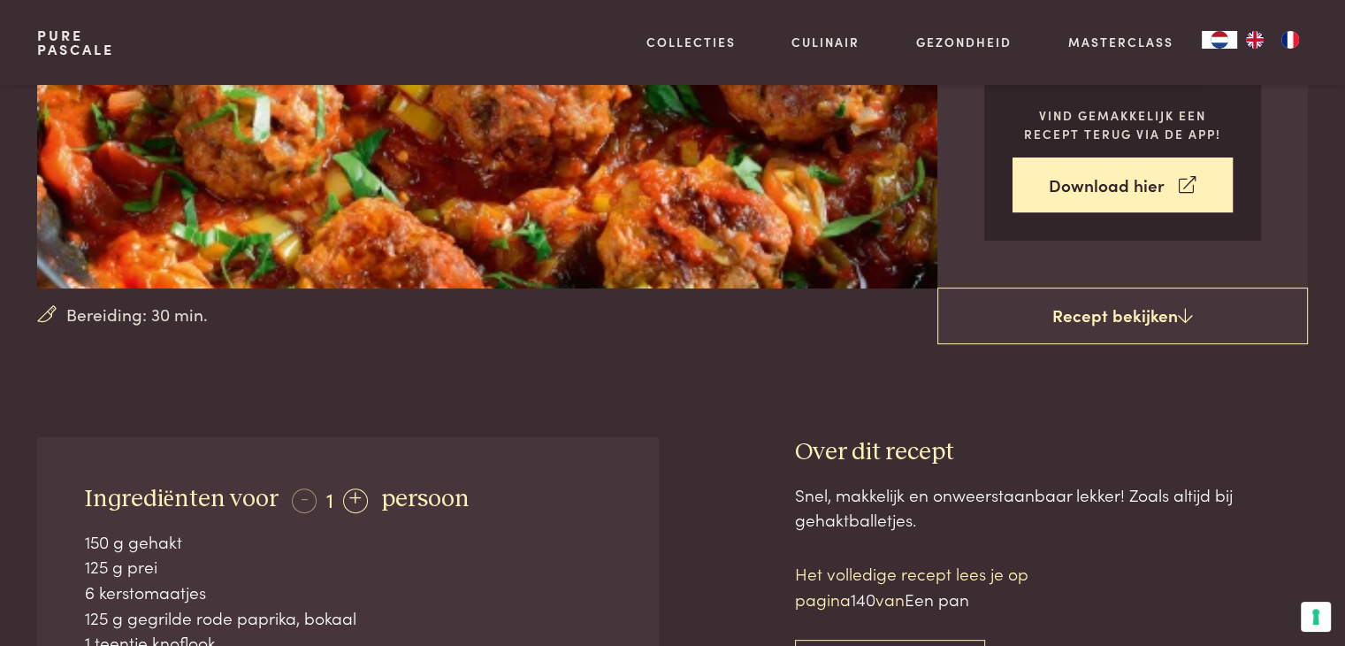
scroll to position [354, 0]
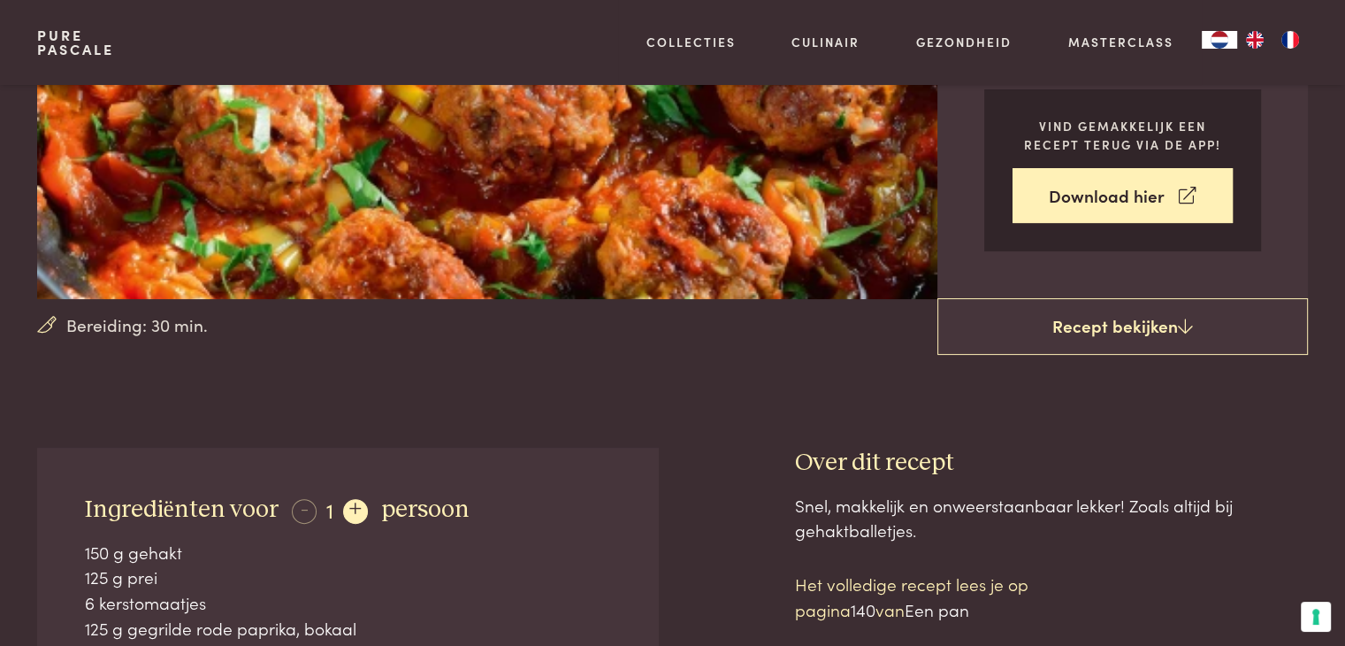
click at [343, 510] on div "+" at bounding box center [355, 511] width 25 height 25
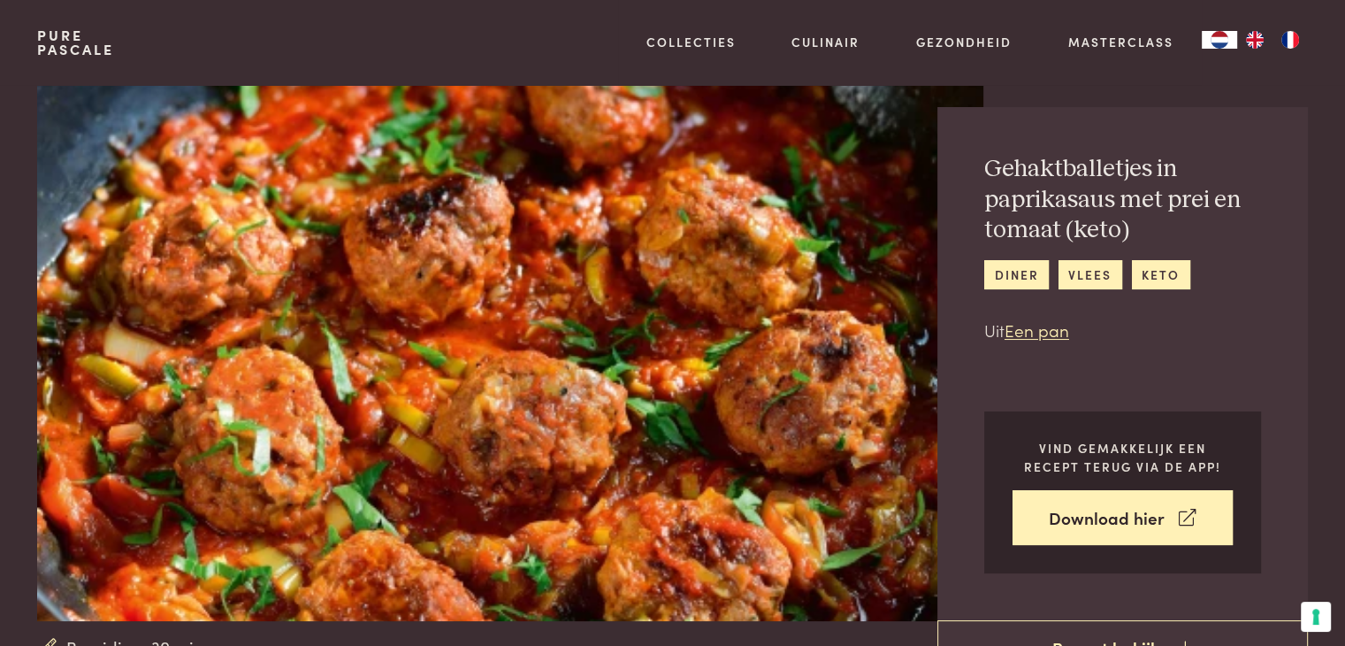
scroll to position [0, 0]
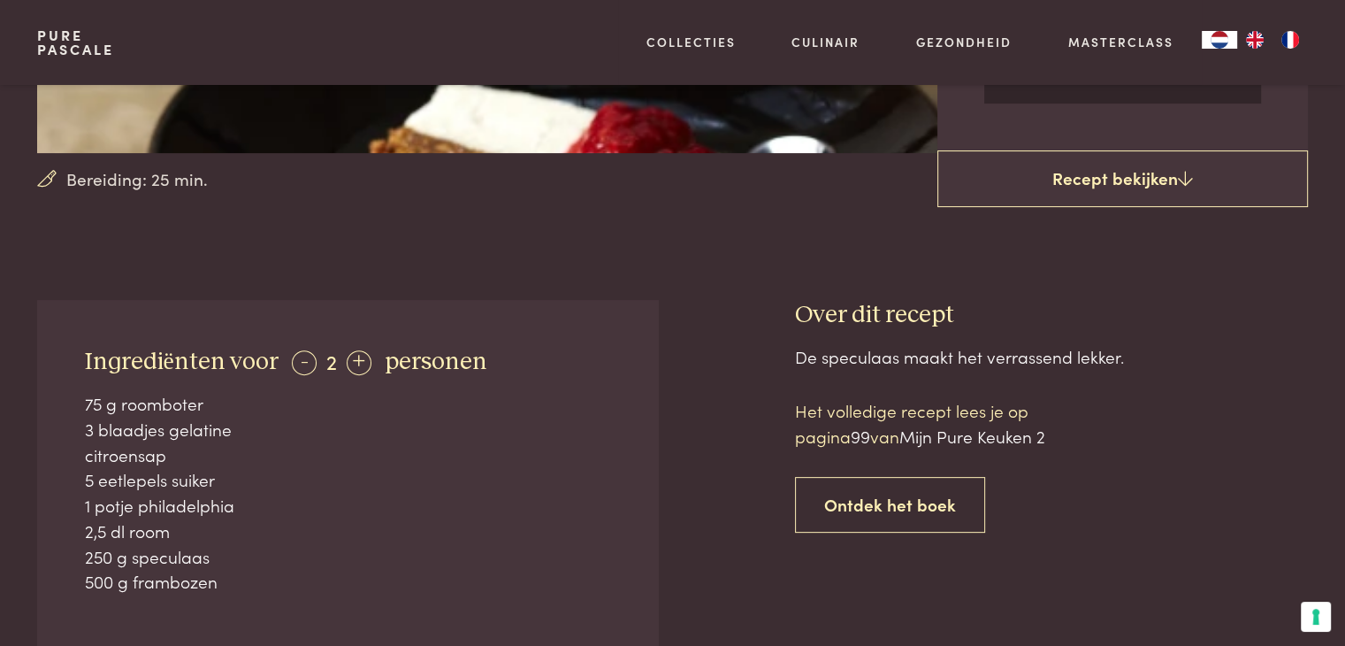
scroll to position [531, 0]
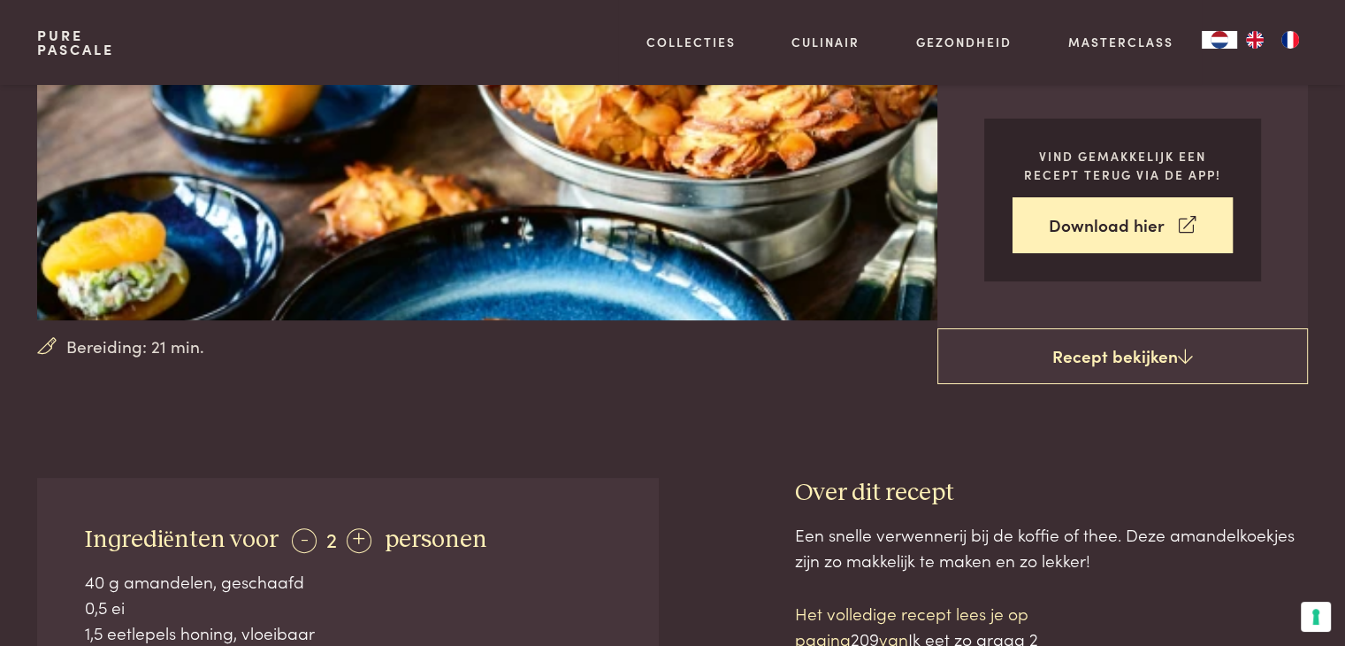
scroll to position [442, 0]
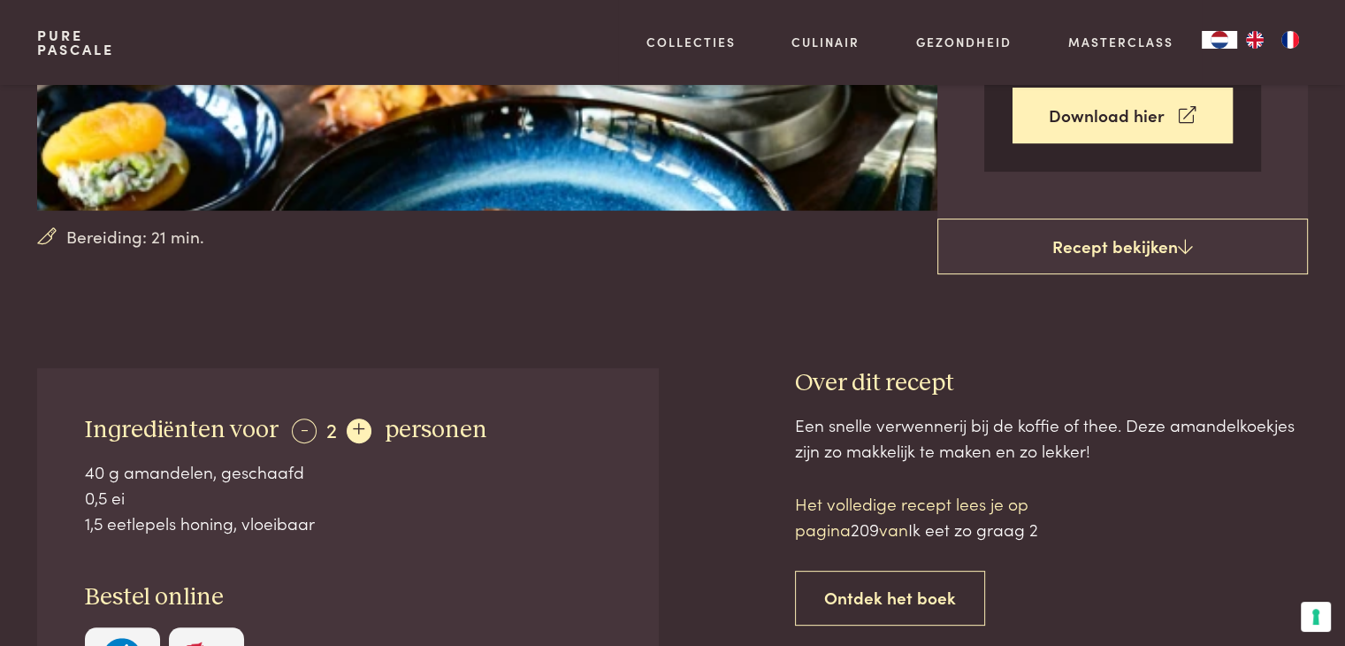
click at [354, 421] on div "+" at bounding box center [359, 430] width 25 height 25
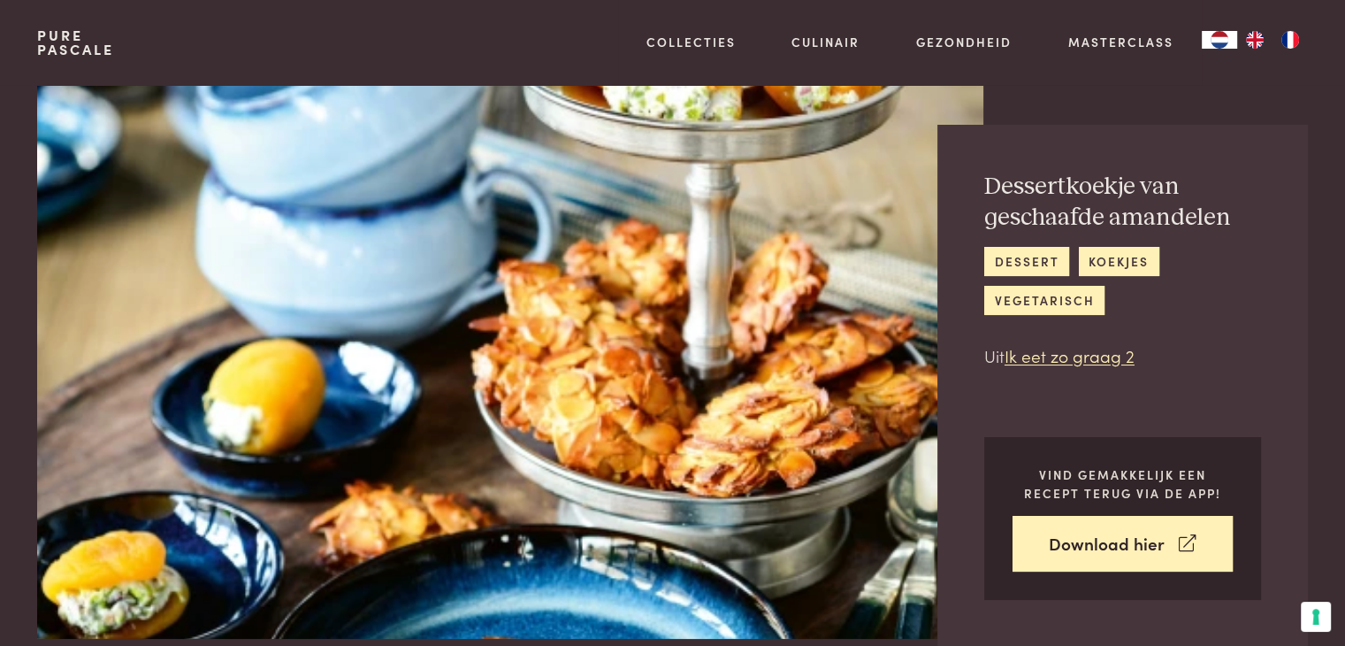
scroll to position [0, 0]
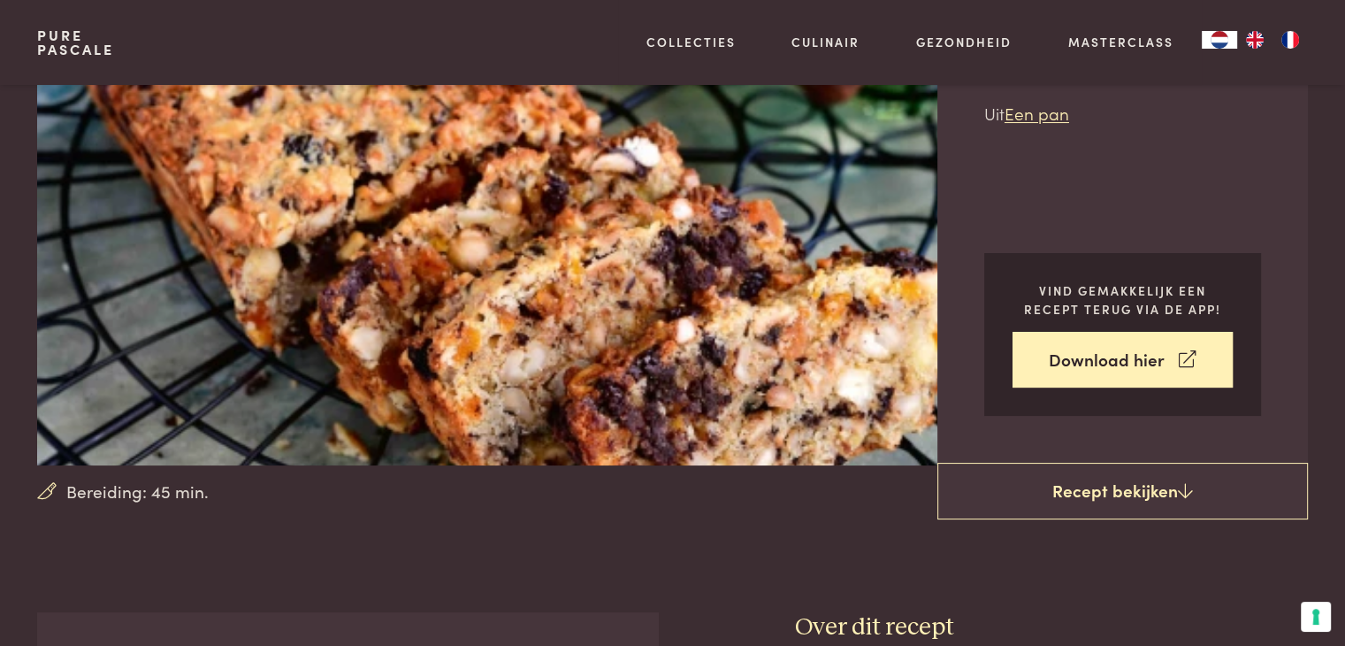
scroll to position [177, 0]
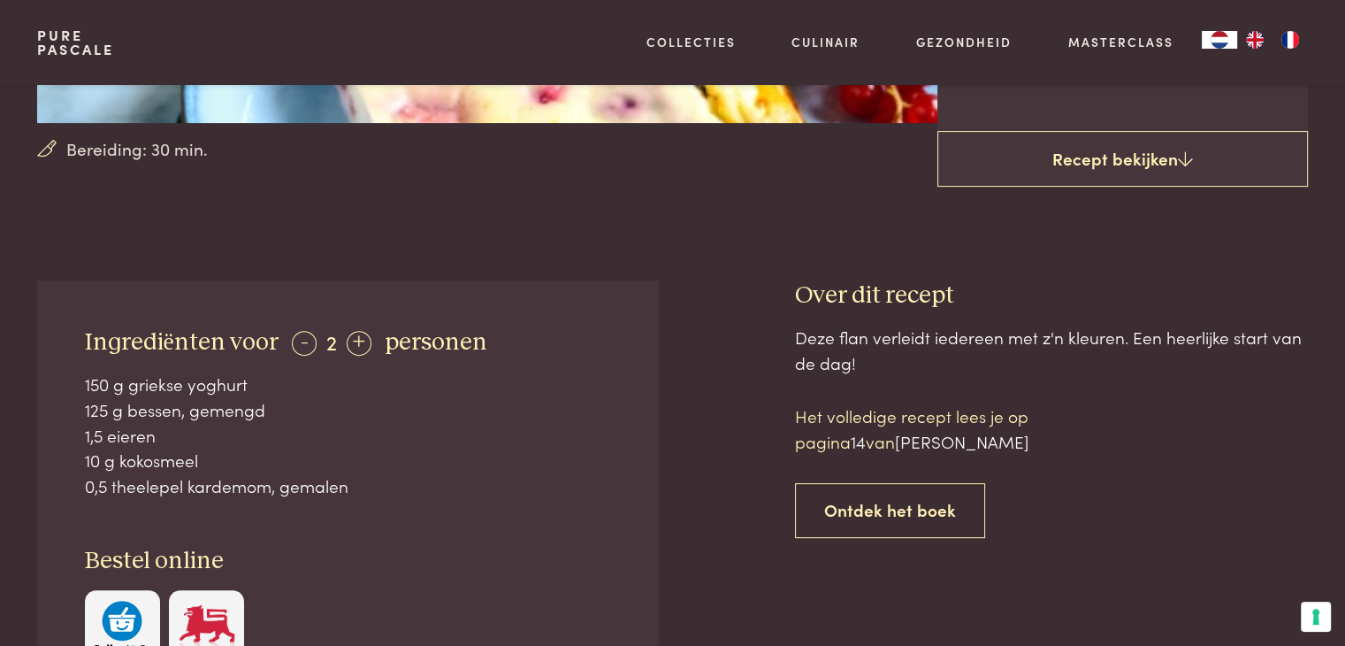
scroll to position [531, 0]
click at [353, 348] on div "+" at bounding box center [359, 342] width 25 height 25
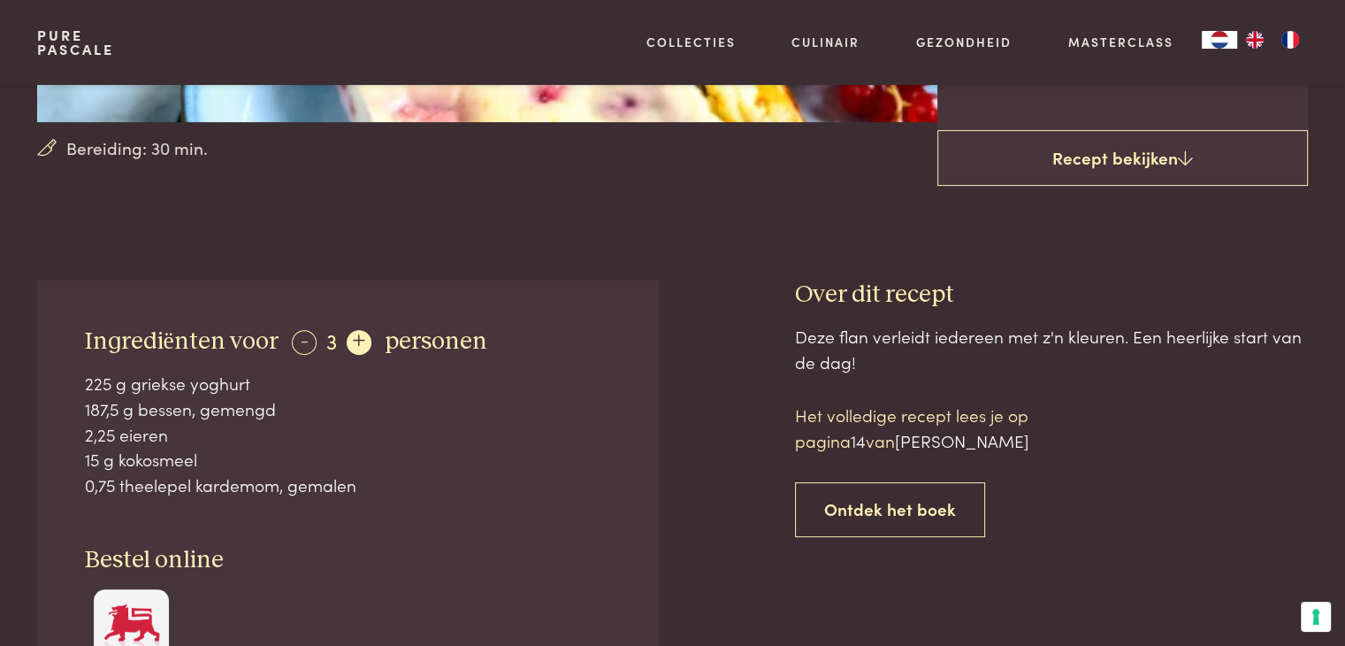
click at [353, 348] on div "+" at bounding box center [359, 342] width 25 height 25
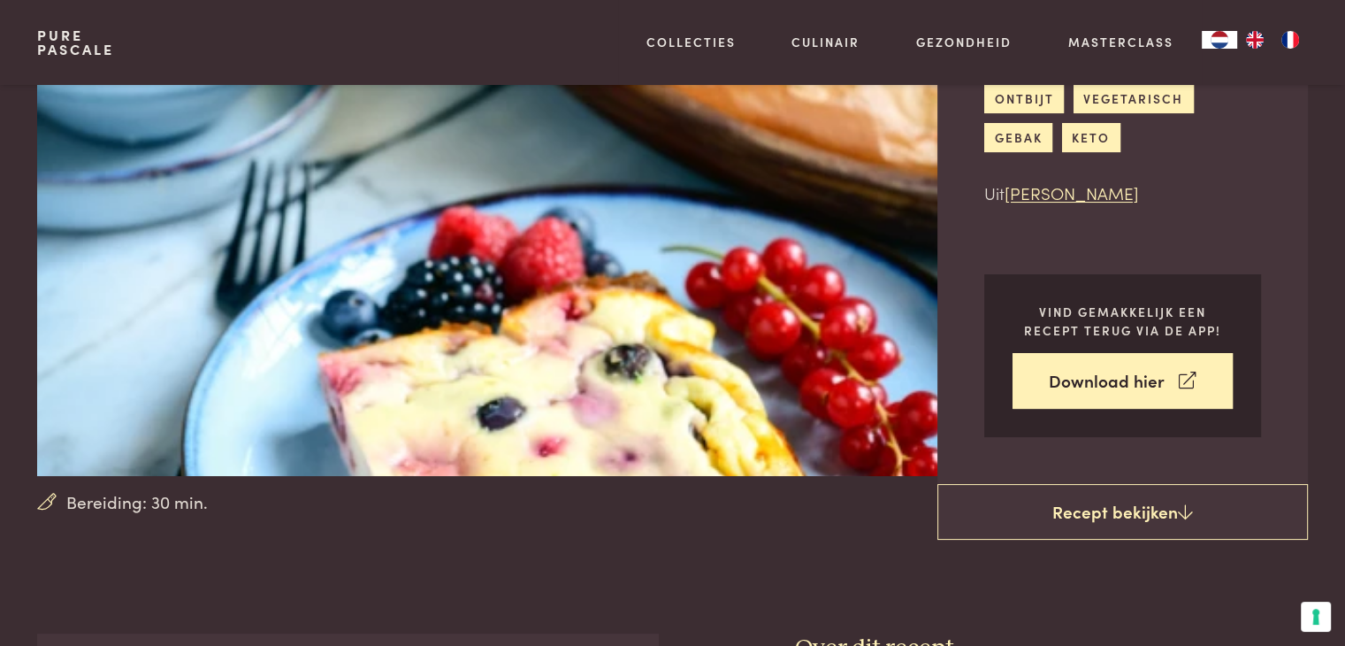
scroll to position [0, 0]
